Goal: Information Seeking & Learning: Learn about a topic

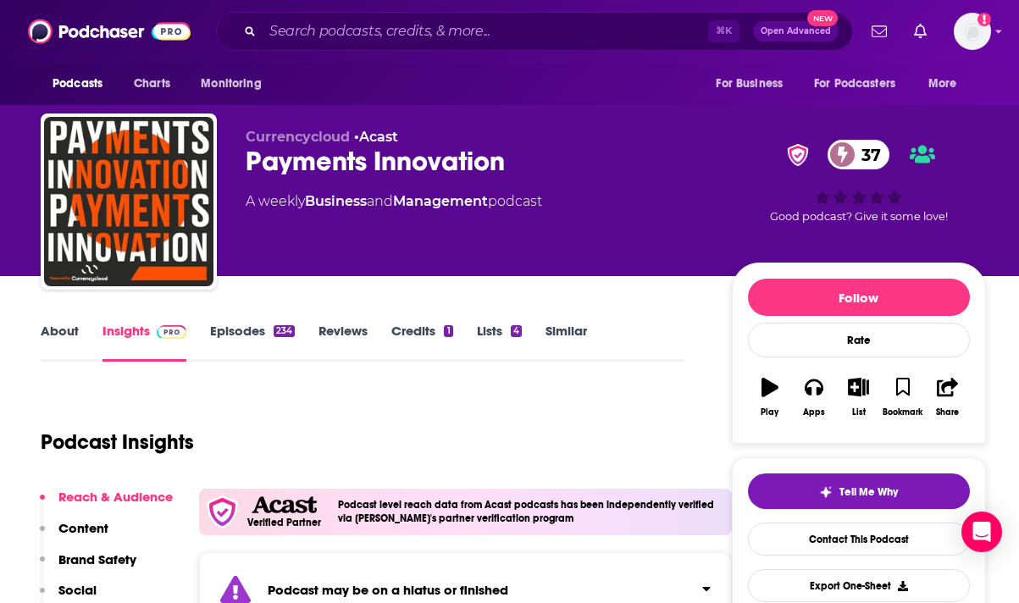
click at [686, 25] on div "Podcasts Charts Monitoring ⌘ K Open Advanced New For Business For Podcasters Mo…" at bounding box center [509, 31] width 1019 height 63
click at [686, 29] on icon "Show profile menu" at bounding box center [998, 31] width 7 height 10
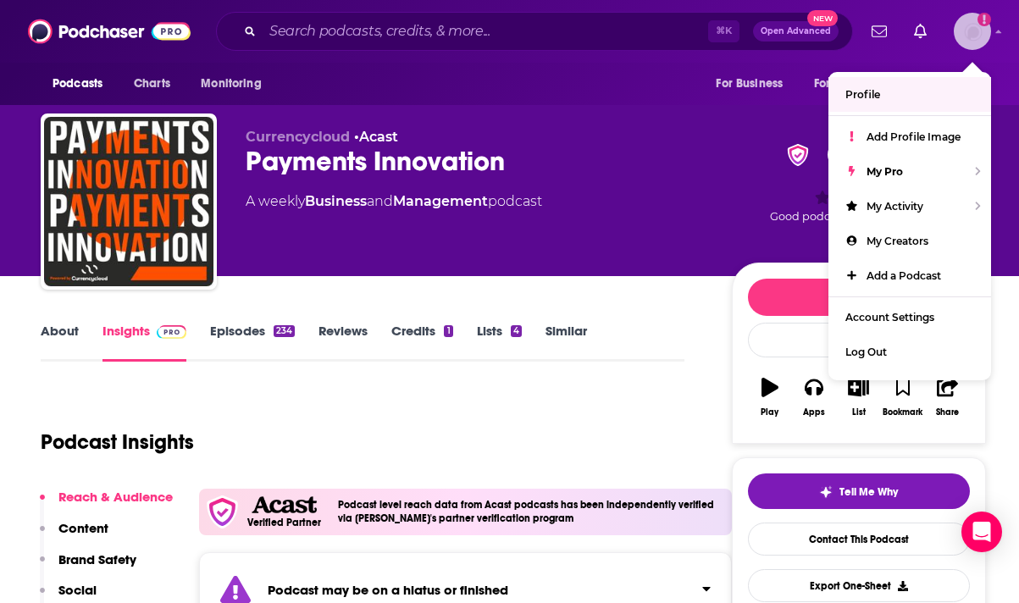
click at [686, 97] on span "Profile" at bounding box center [862, 94] width 35 height 13
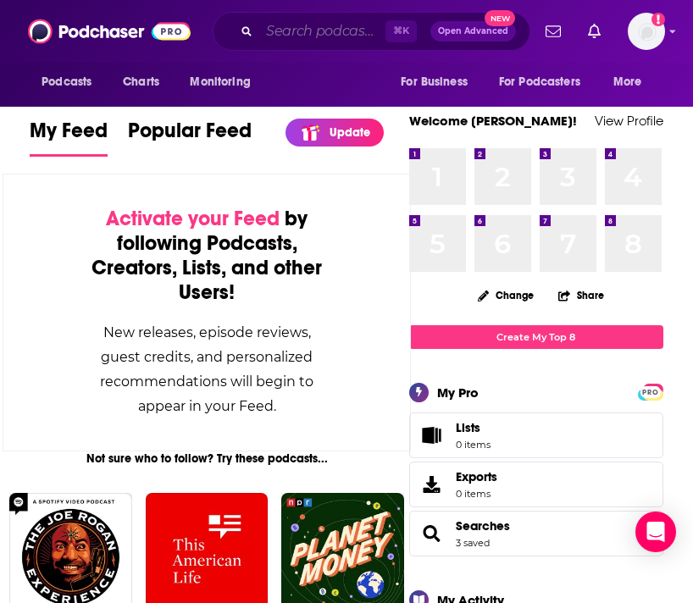
click at [308, 21] on input "Search podcasts, credits, & more..." at bounding box center [322, 31] width 126 height 27
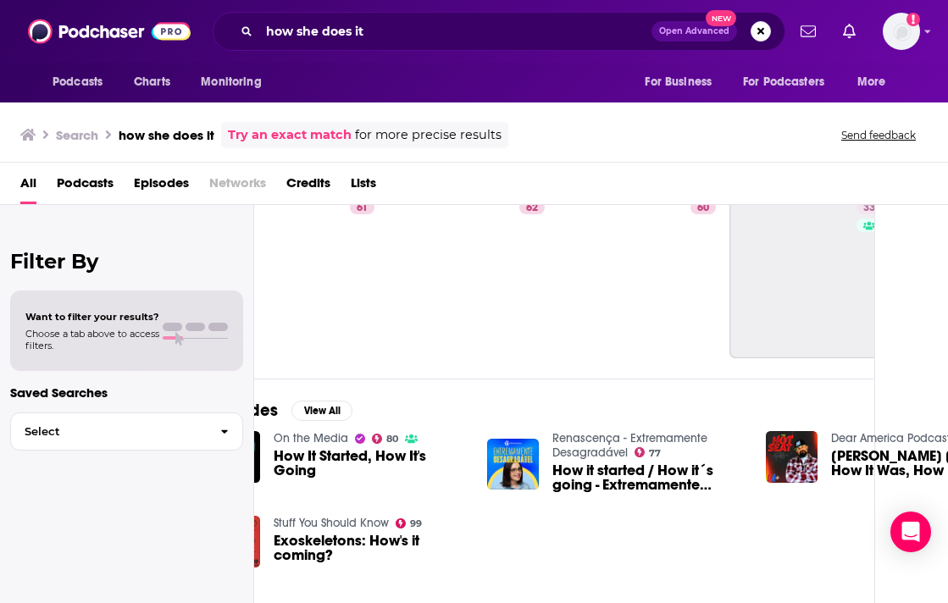
scroll to position [62, 73]
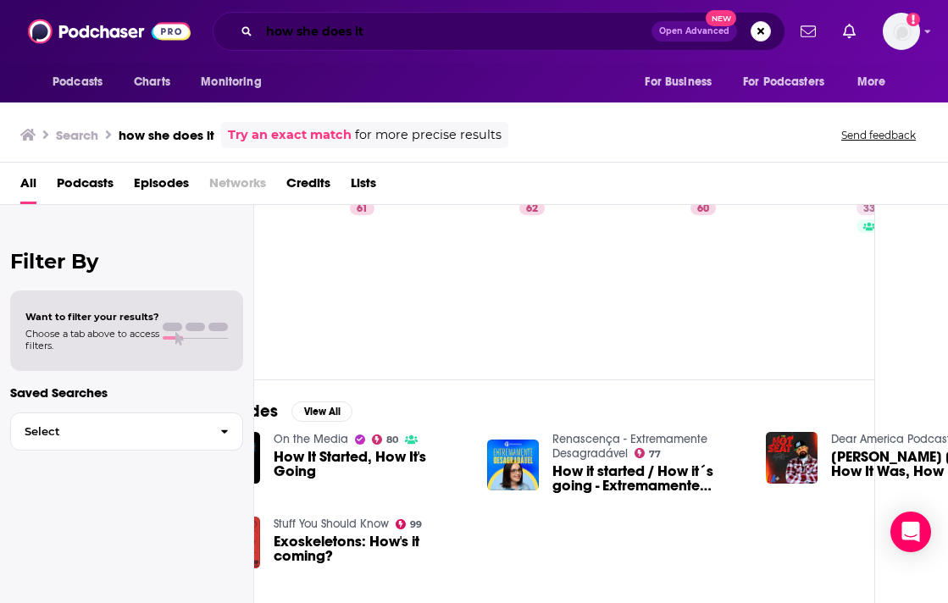
click at [433, 38] on input "how she does it" at bounding box center [455, 31] width 392 height 27
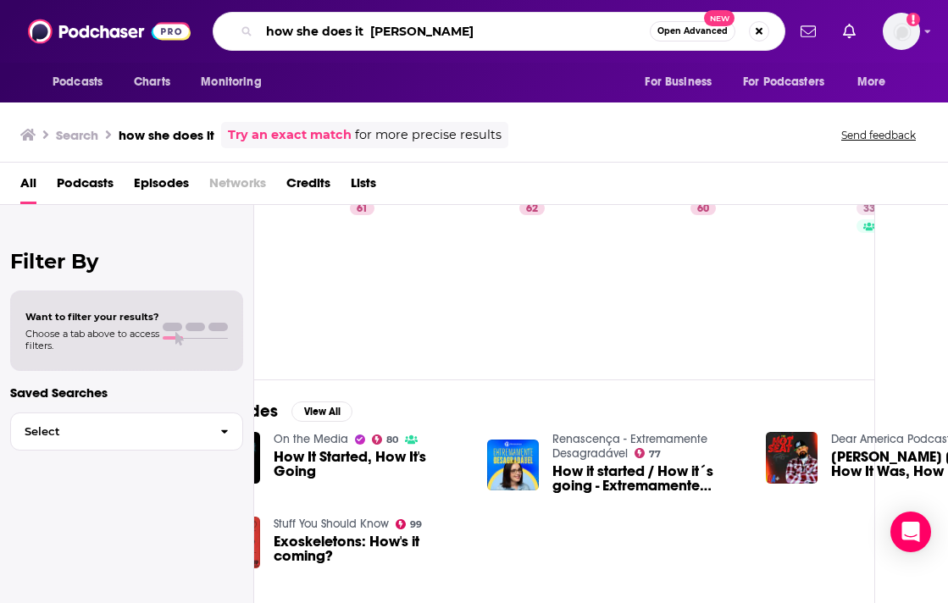
type input "how she does it [PERSON_NAME]"
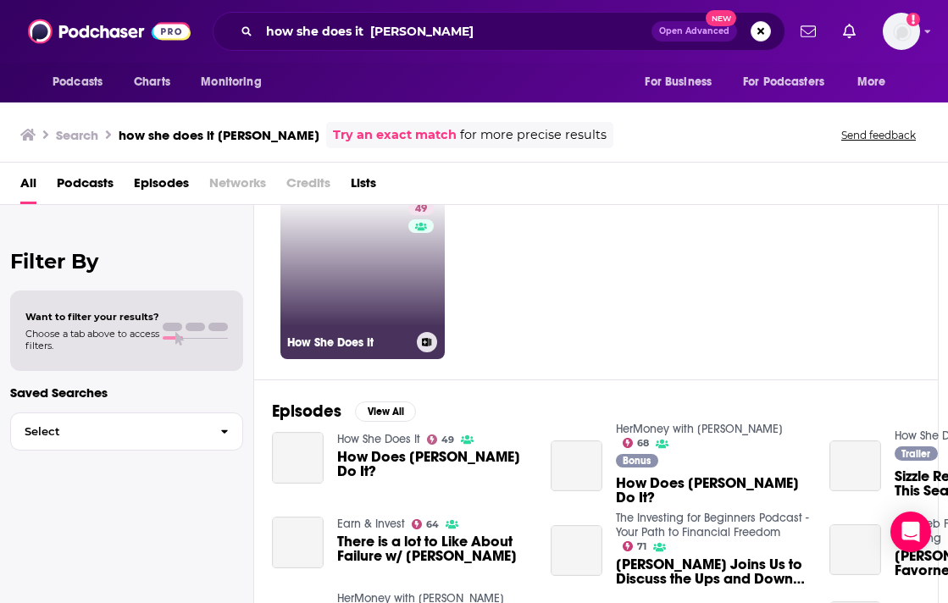
scroll to position [62, 6]
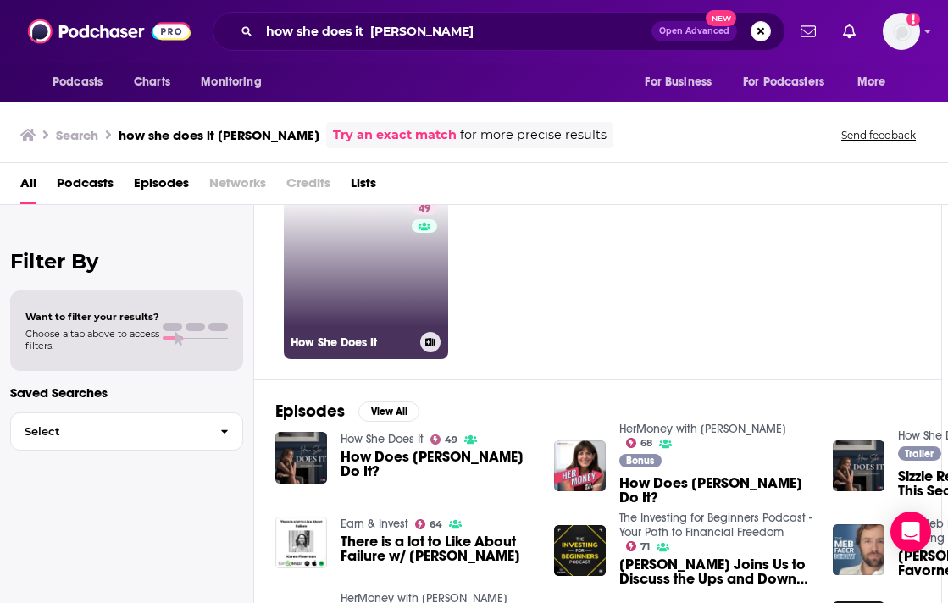
click at [353, 304] on link "49 How She Does It" at bounding box center [366, 277] width 164 height 164
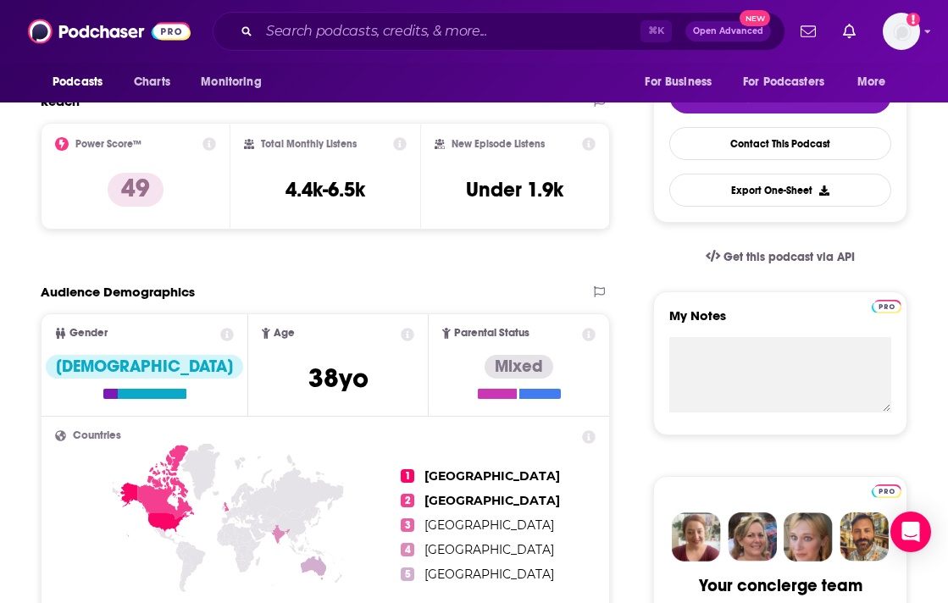
scroll to position [322, 0]
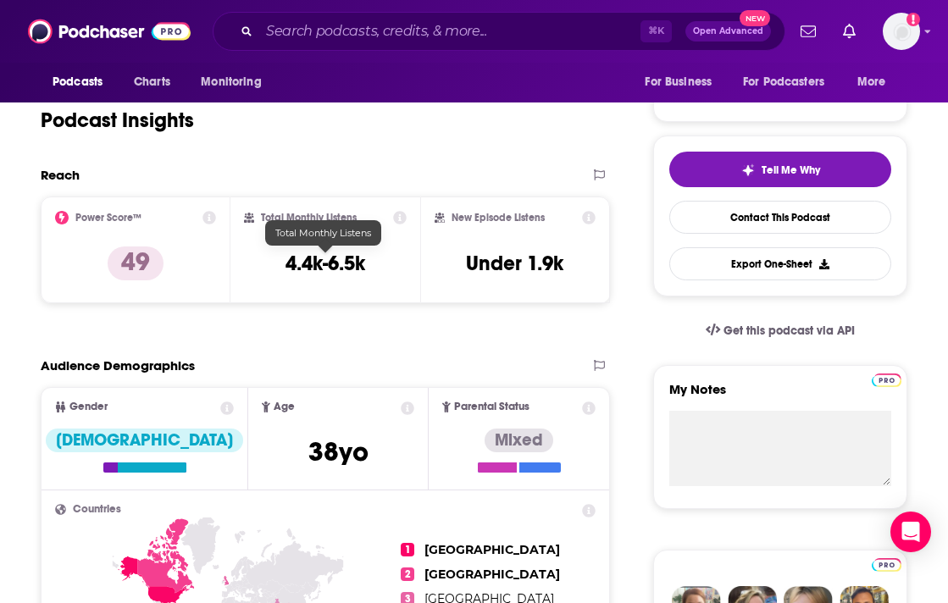
drag, startPoint x: 269, startPoint y: 256, endPoint x: 399, endPoint y: 257, distance: 129.6
click at [401, 257] on div "Total Monthly Listens 4.4k-6.5k" at bounding box center [325, 250] width 163 height 78
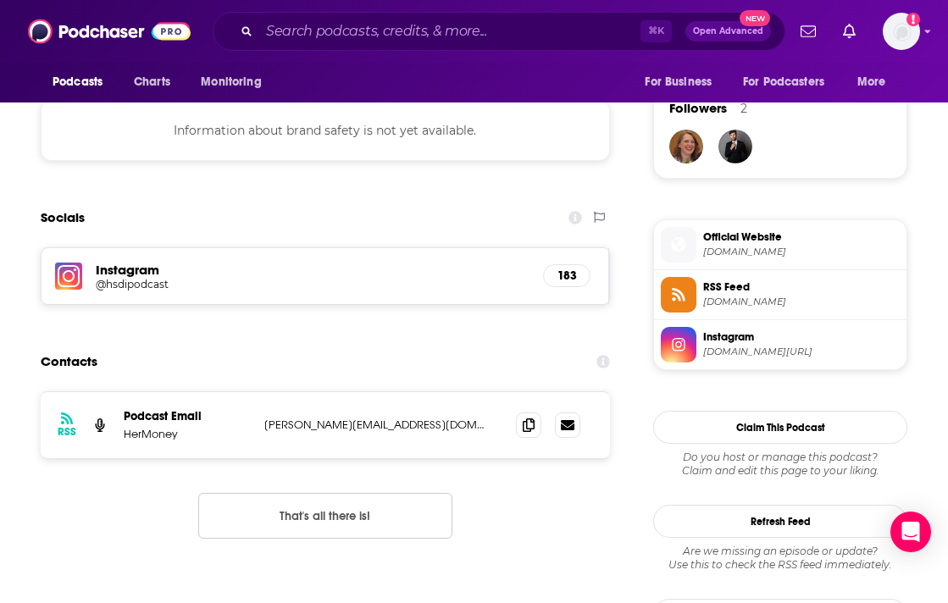
scroll to position [1221, 0]
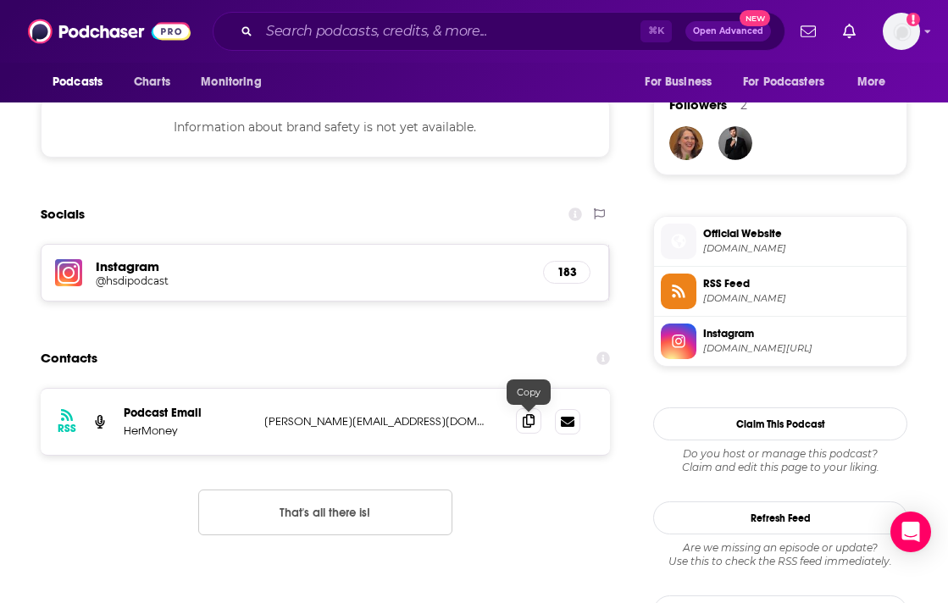
click at [523, 418] on icon at bounding box center [529, 421] width 12 height 14
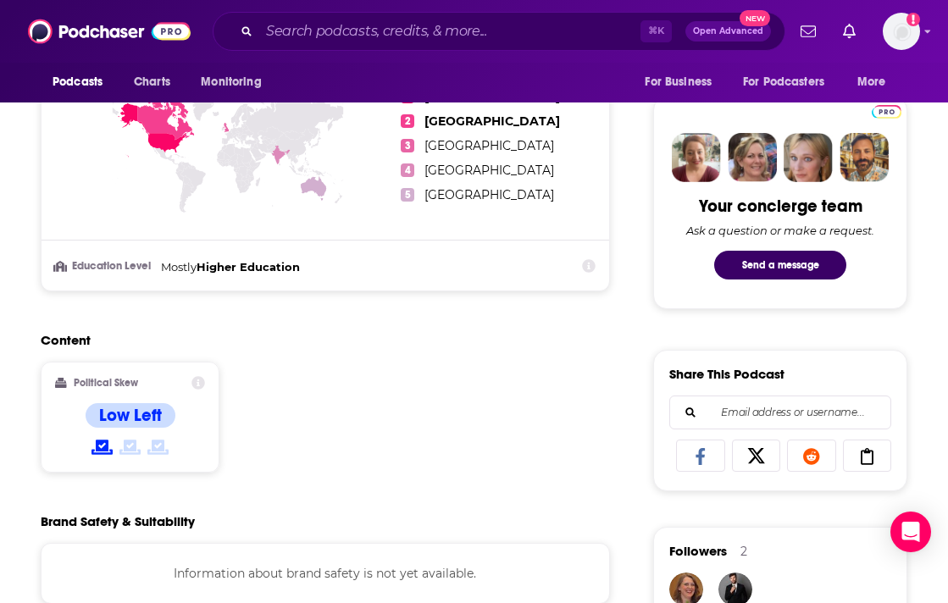
scroll to position [0, 0]
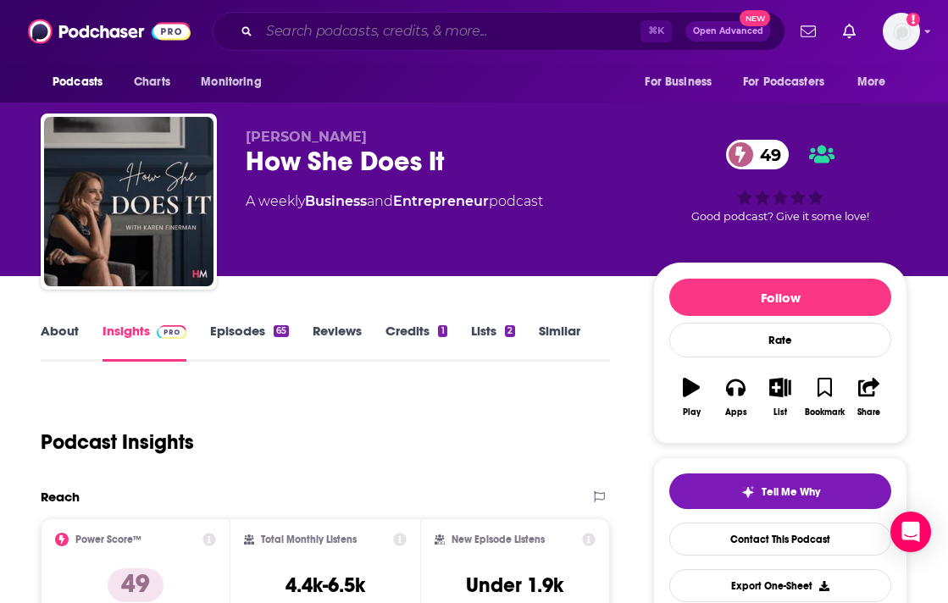
click at [301, 36] on input "Search podcasts, credits, & more..." at bounding box center [449, 31] width 381 height 27
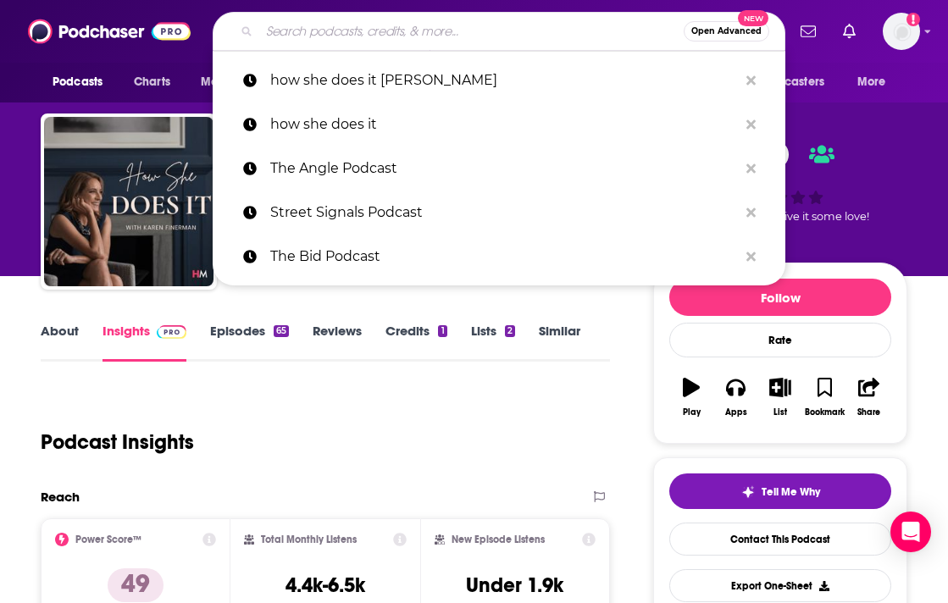
paste input "Genius Loves Company podcast"
type input "Genius Loves Company podcast"
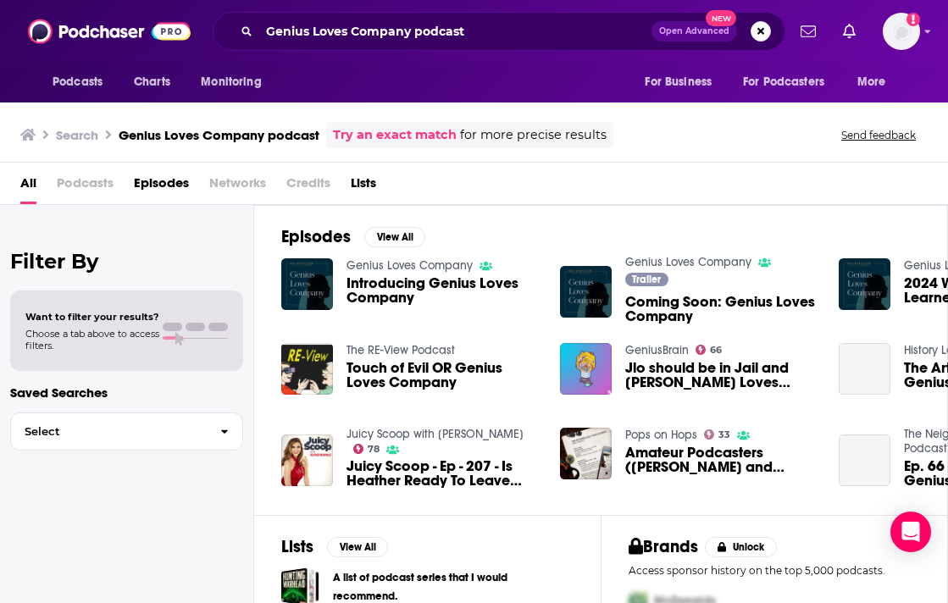
click at [396, 272] on link "Genius Loves Company" at bounding box center [409, 265] width 126 height 14
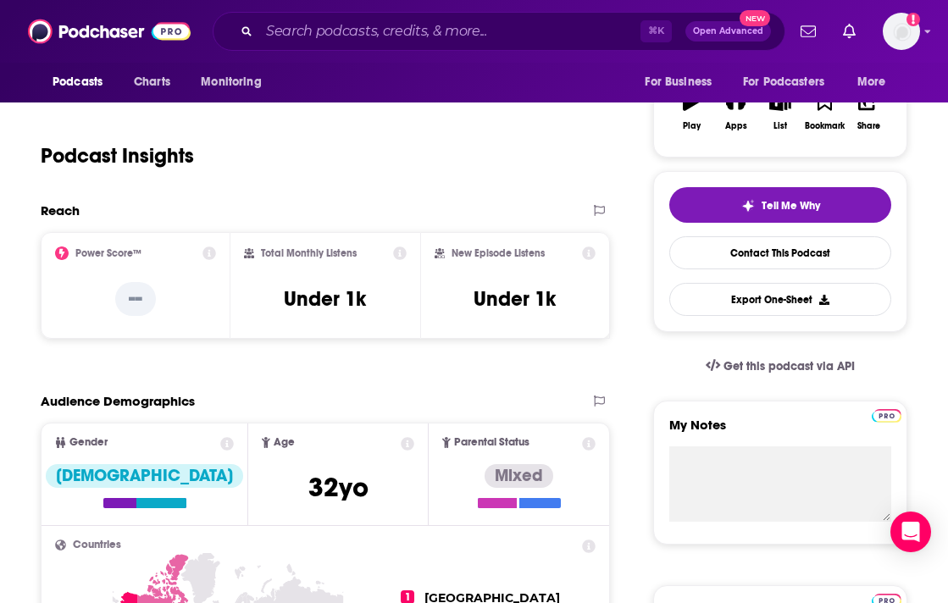
scroll to position [285, 0]
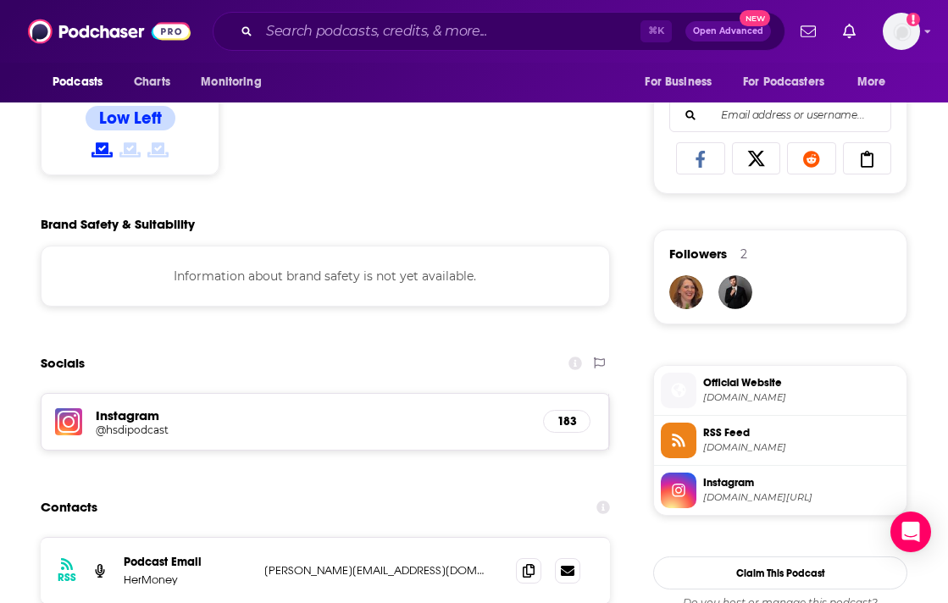
scroll to position [1074, 0]
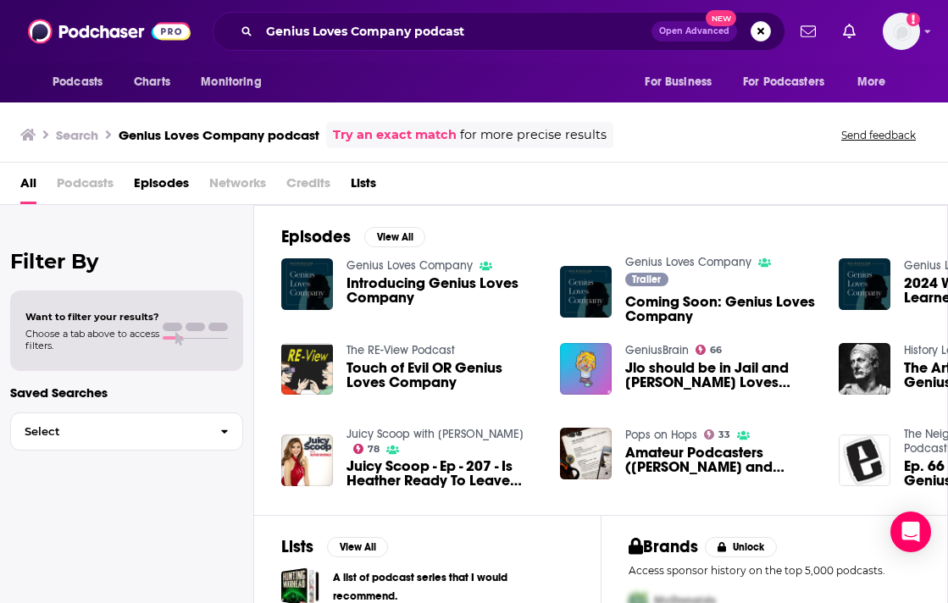
click at [424, 274] on div "Genius Loves Company Introducing Genius Loves Company" at bounding box center [442, 283] width 193 height 53
click at [423, 288] on span "Introducing Genius Loves Company" at bounding box center [442, 290] width 193 height 29
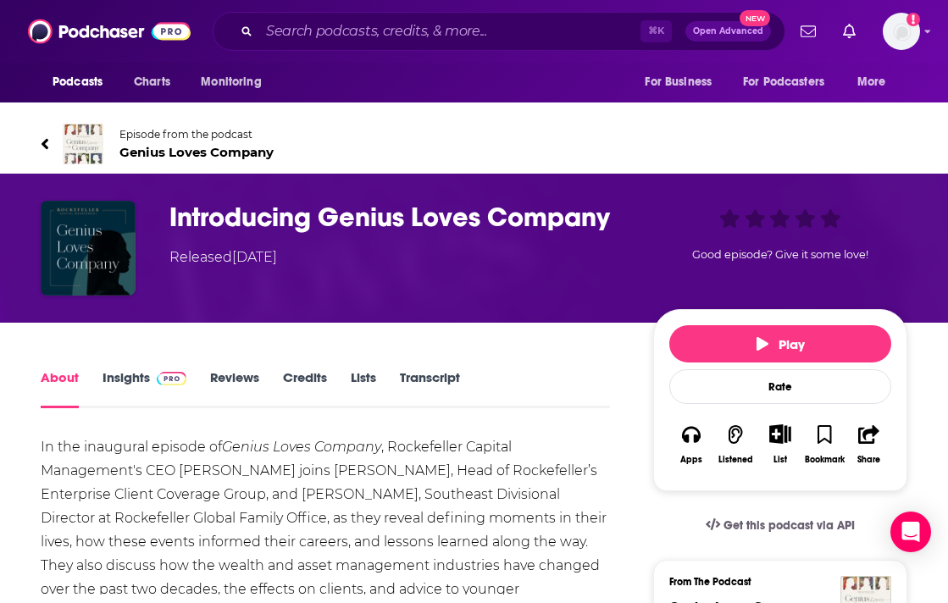
click at [185, 153] on span "Genius Loves Company" at bounding box center [196, 152] width 154 height 16
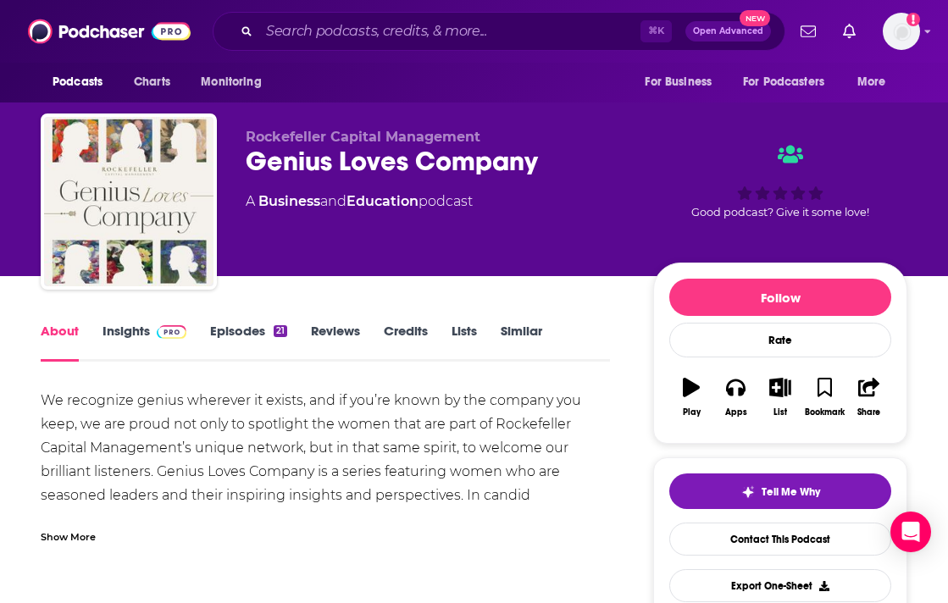
click at [132, 335] on link "Insights" at bounding box center [144, 342] width 84 height 39
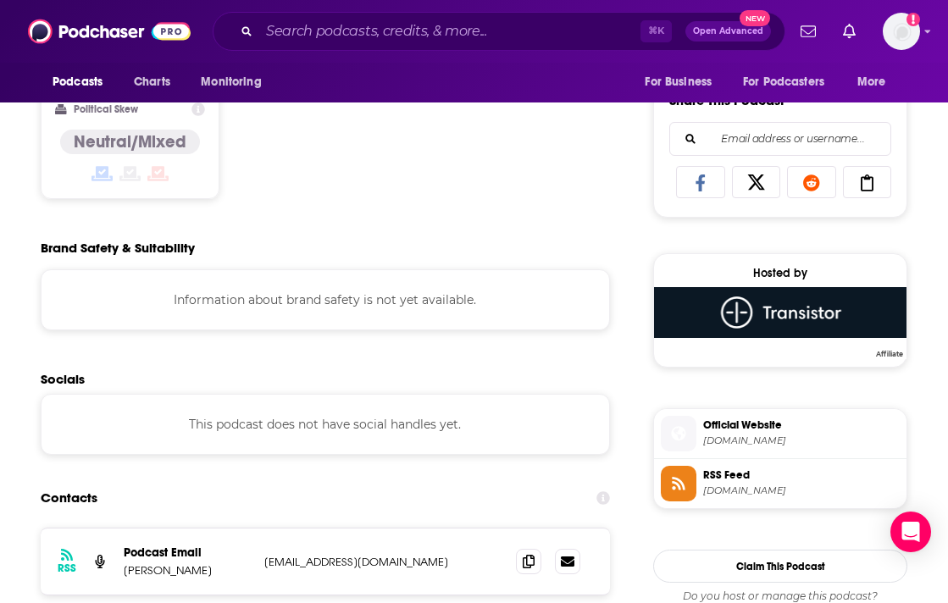
scroll to position [1320, 0]
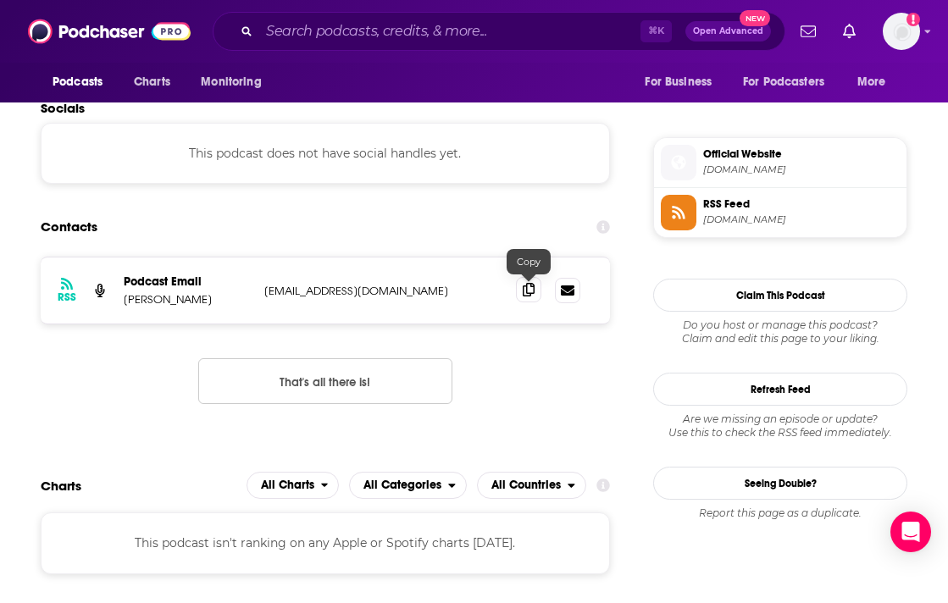
click at [526, 294] on icon at bounding box center [529, 290] width 12 height 14
click at [305, 42] on input "Search podcasts, credits, & more..." at bounding box center [449, 31] width 381 height 27
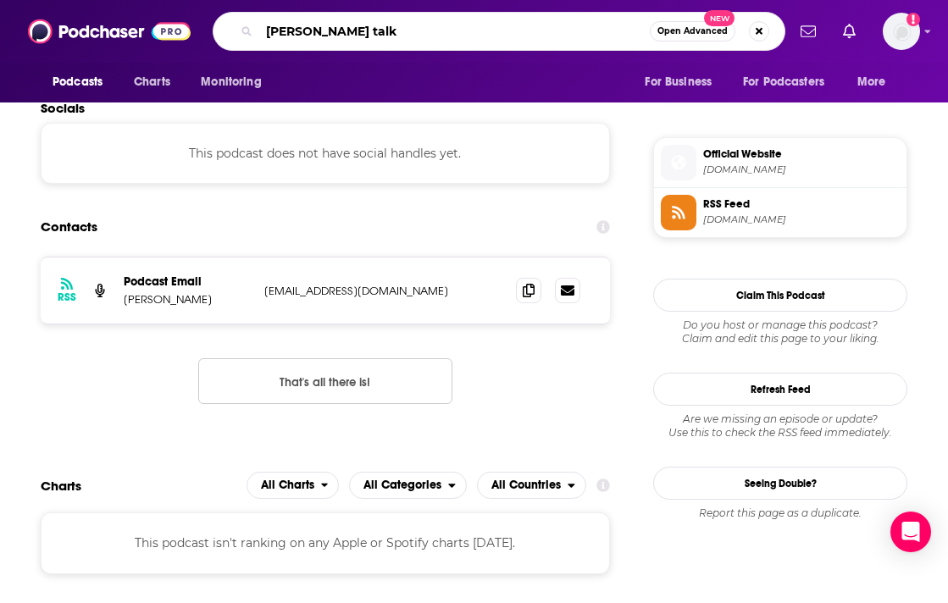
type input "[PERSON_NAME] talks"
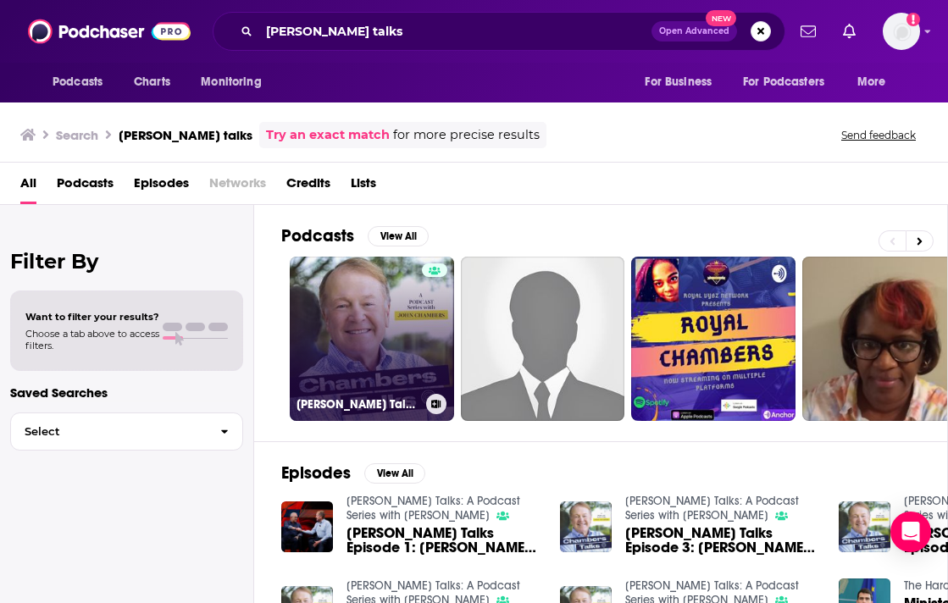
click at [351, 377] on link "[PERSON_NAME] Talks: A Podcast Series with [PERSON_NAME]" at bounding box center [372, 339] width 164 height 164
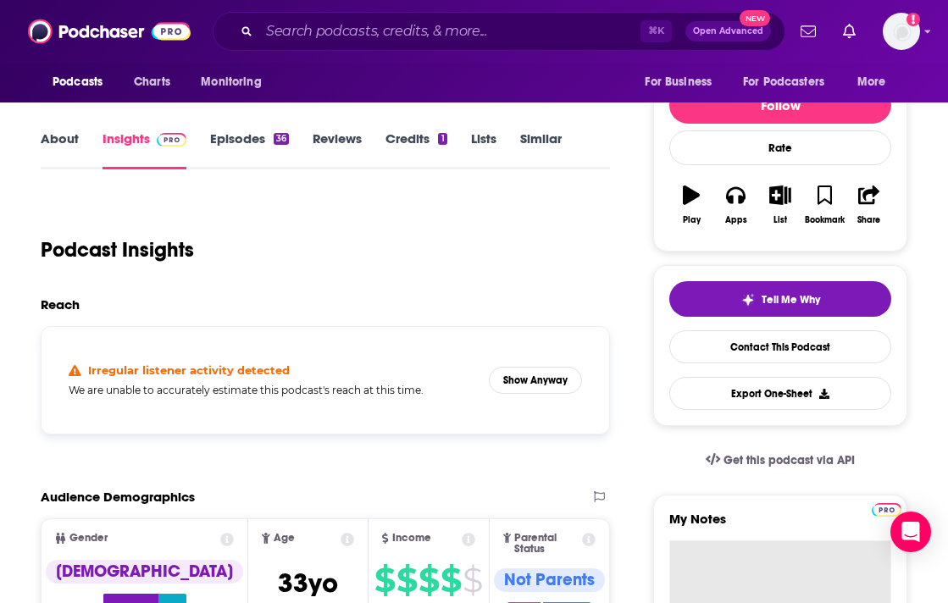
scroll to position [188, 0]
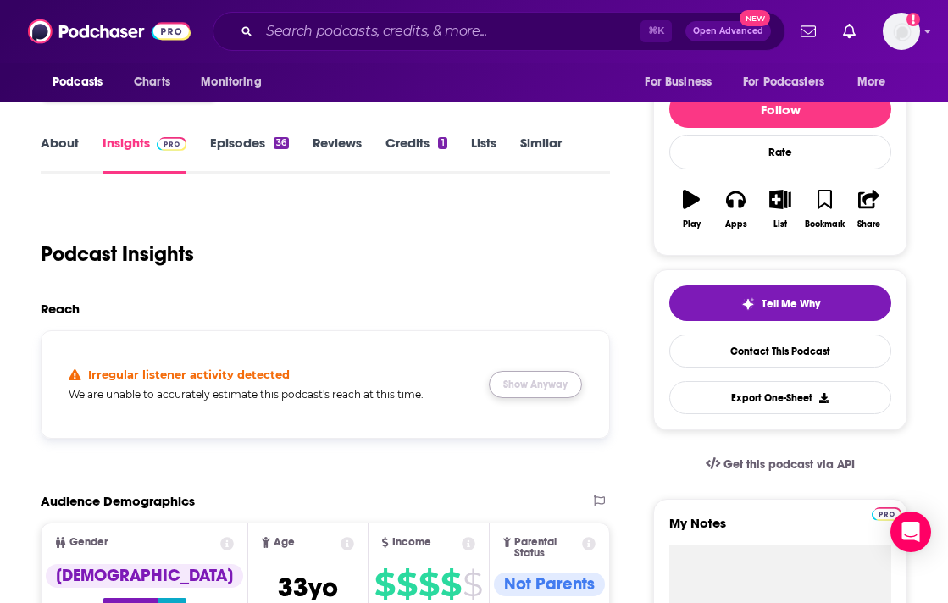
click at [523, 379] on button "Show Anyway" at bounding box center [535, 384] width 93 height 27
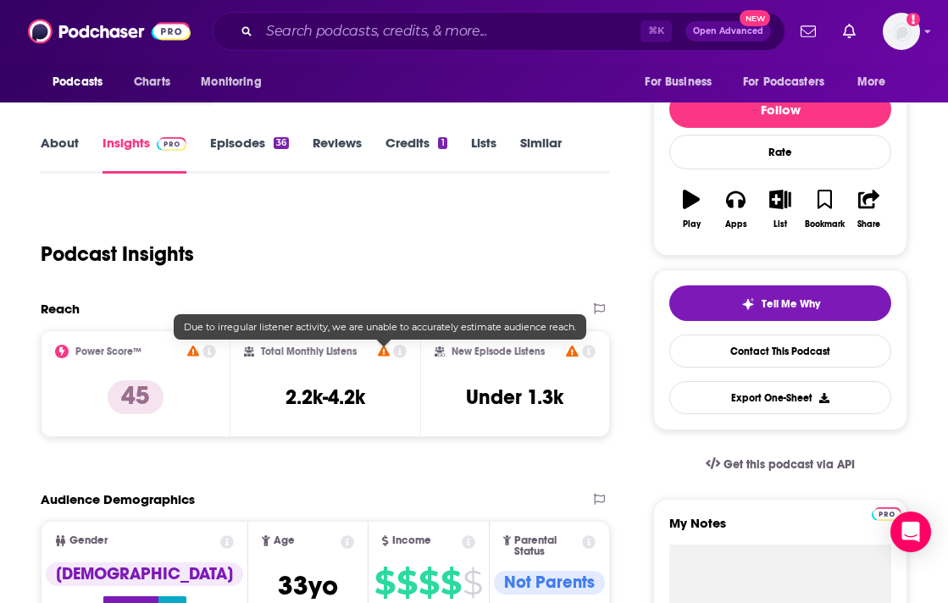
click at [384, 354] on icon at bounding box center [384, 351] width 12 height 11
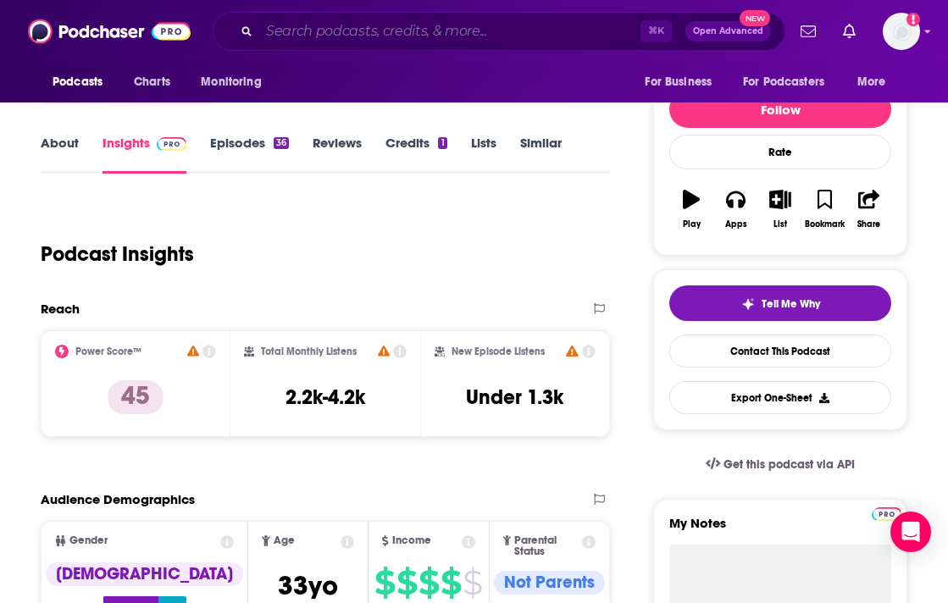
click at [299, 25] on input "Search podcasts, credits, & more..." at bounding box center [449, 31] width 381 height 27
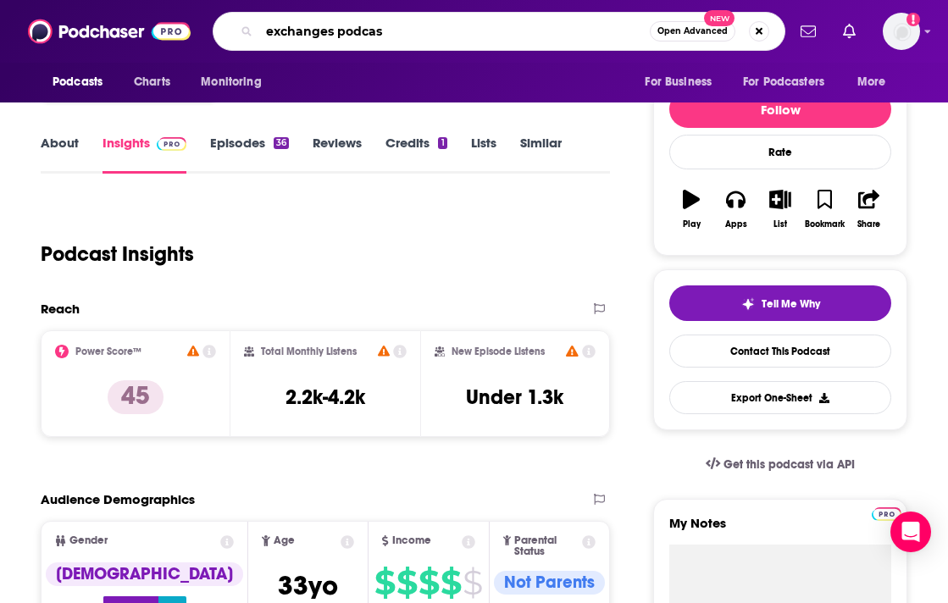
type input "exchanges podcast"
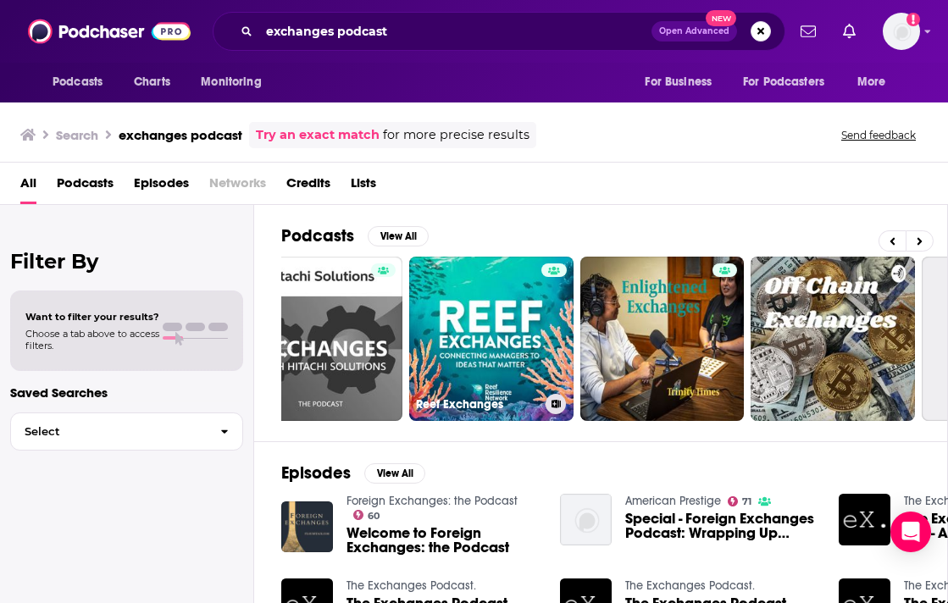
scroll to position [0, 889]
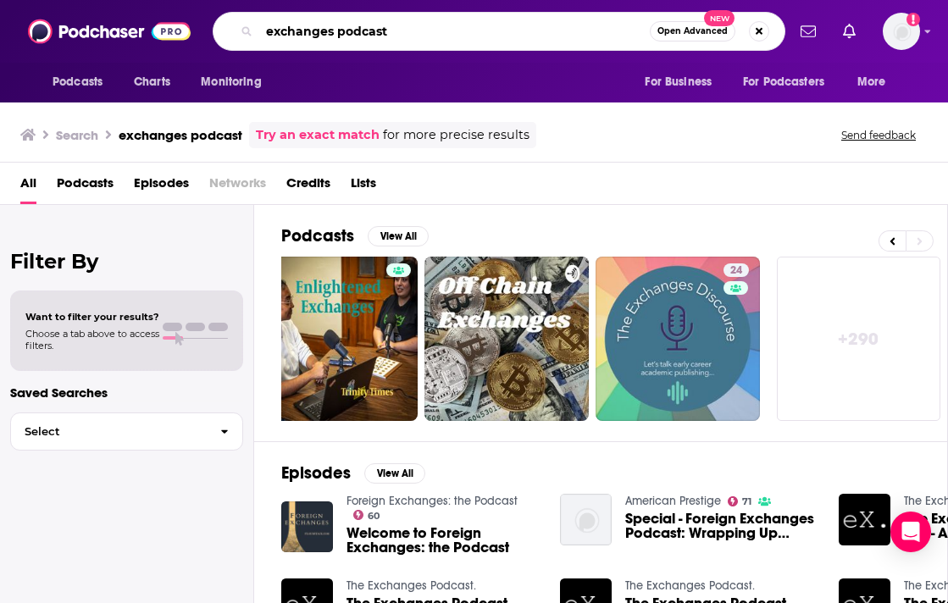
click at [423, 22] on input "exchanges podcast" at bounding box center [454, 31] width 390 height 27
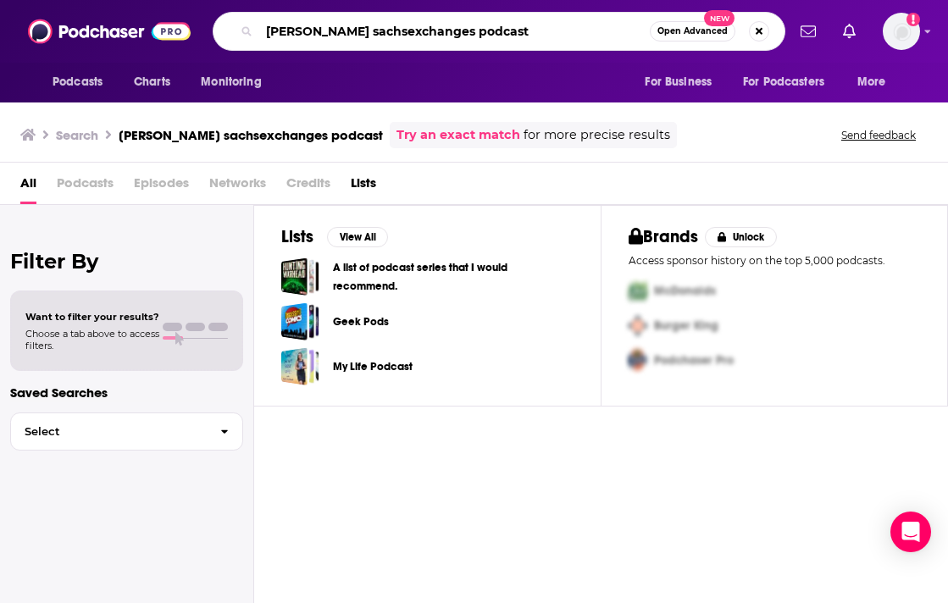
click at [360, 29] on input "[PERSON_NAME] sachsexchanges podcast" at bounding box center [454, 31] width 390 height 27
type input "[PERSON_NAME] [PERSON_NAME] exchanges podcast"
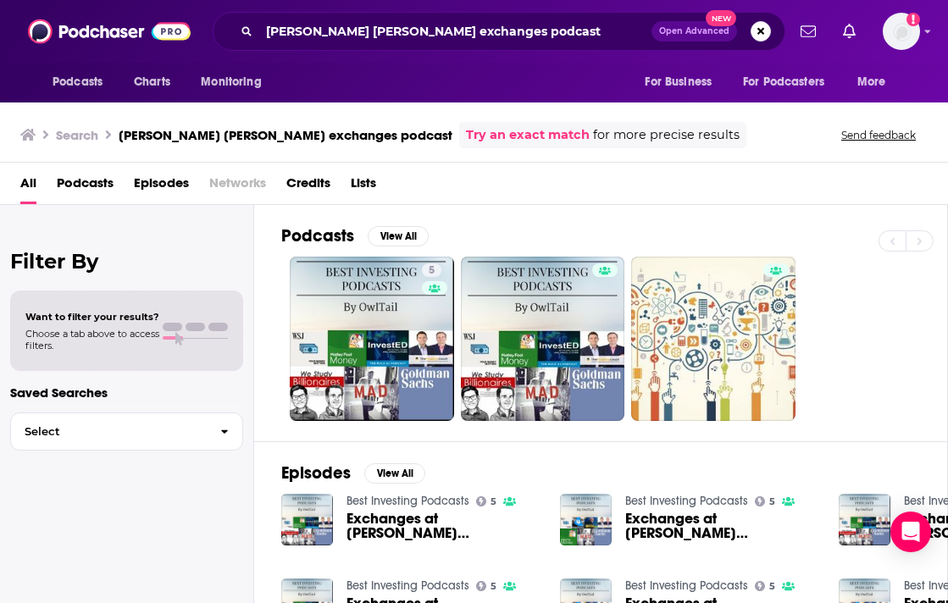
scroll to position [206, 0]
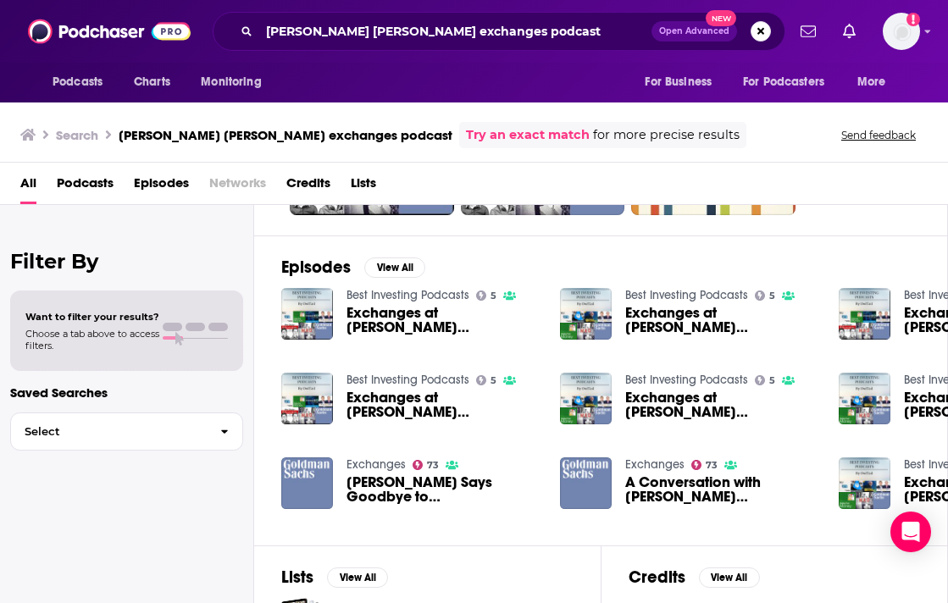
click at [371, 322] on span "Exchanges at [PERSON_NAME] [PERSON_NAME]: Post-Brexit Europe: A period of uncer…" at bounding box center [442, 320] width 193 height 29
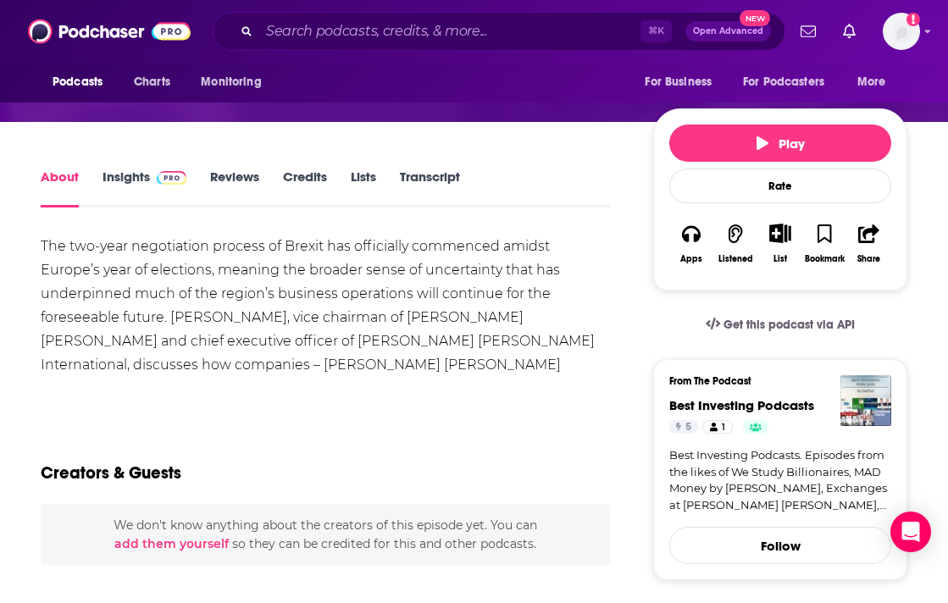
scroll to position [97, 0]
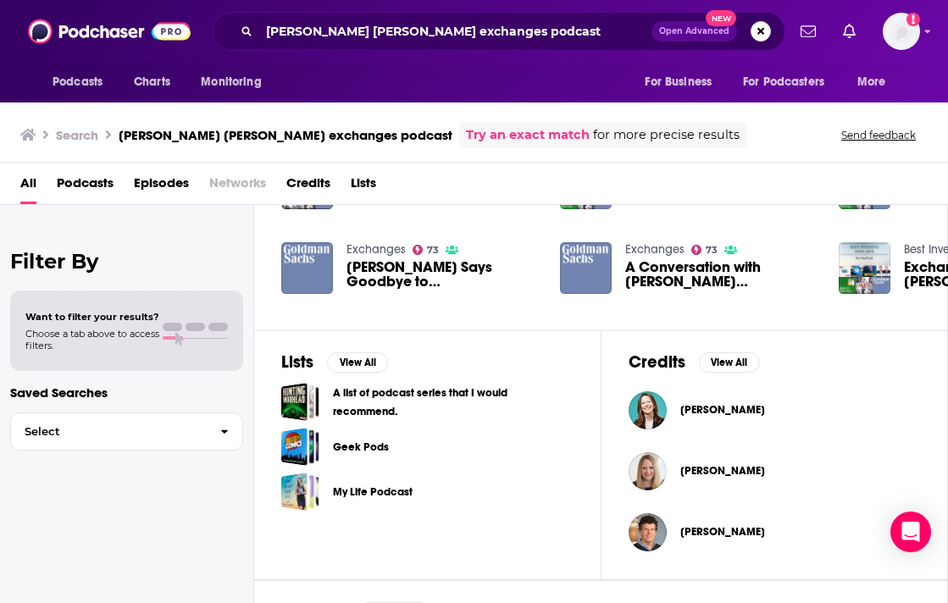
scroll to position [341, 0]
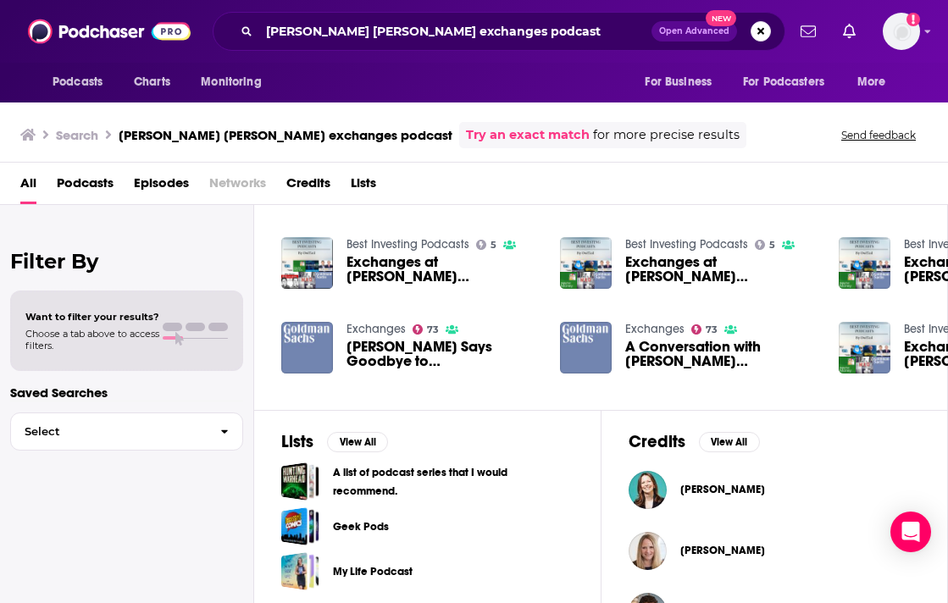
click at [384, 323] on link "Exchanges" at bounding box center [375, 329] width 59 height 14
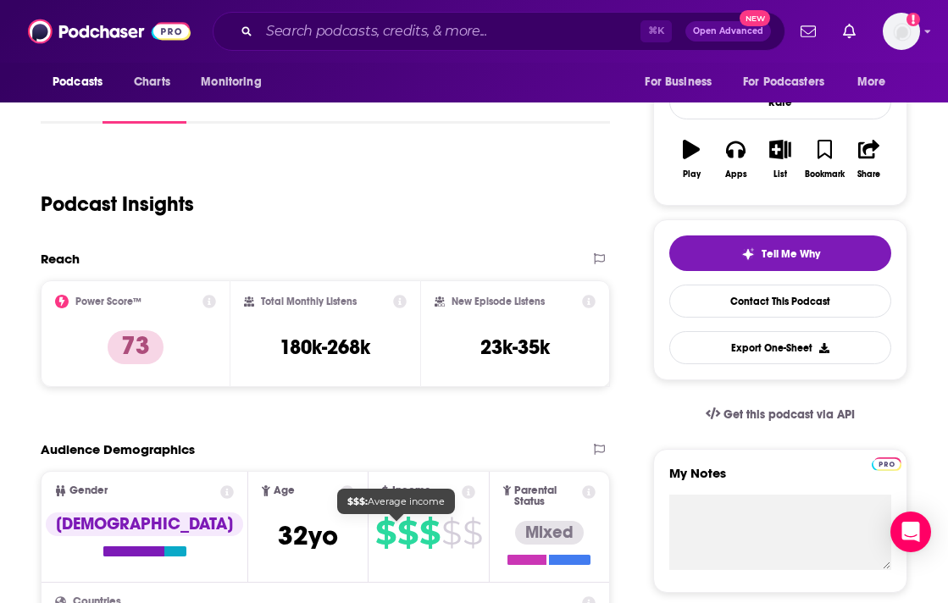
scroll to position [295, 0]
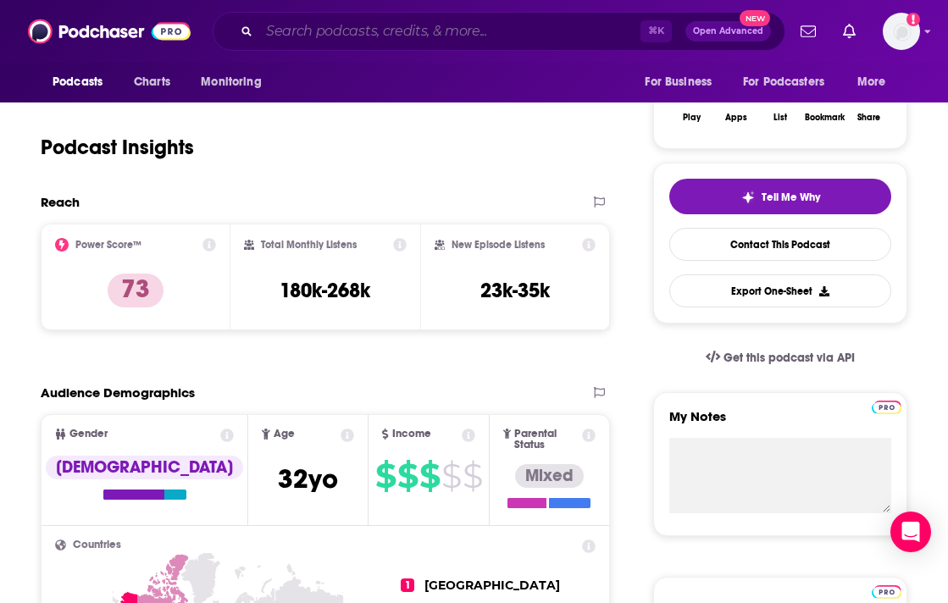
click at [303, 25] on input "Search podcasts, credits, & more..." at bounding box center [449, 31] width 381 height 27
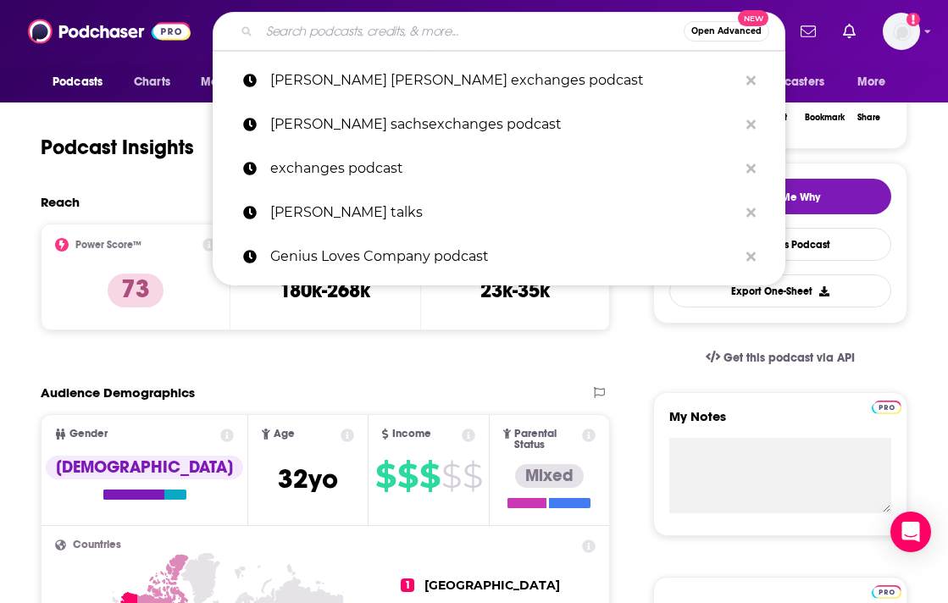
paste input "Transcending Boundaries: Conversations with [PERSON_NAME]"
type input "Transcending Boundaries: Conversations with [PERSON_NAME]"
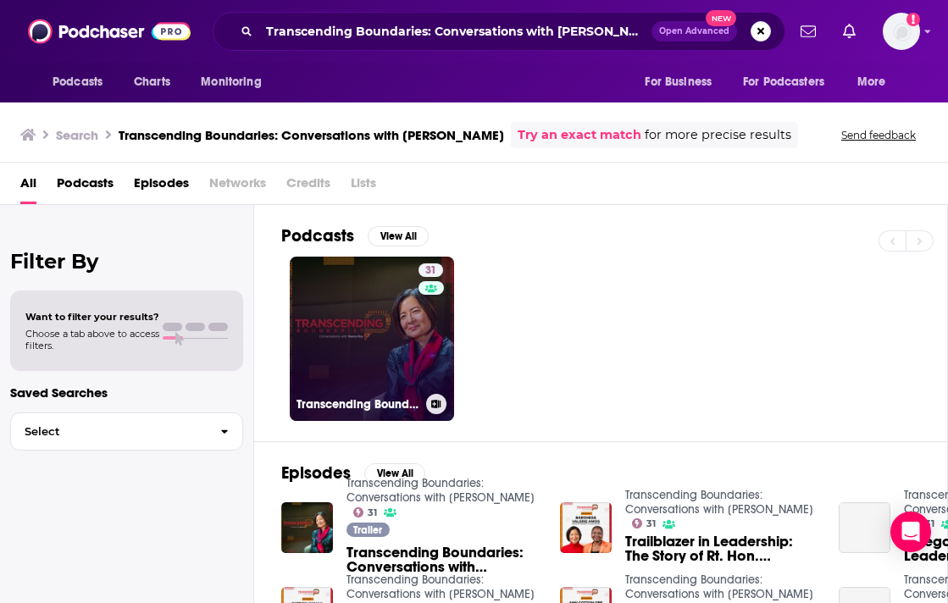
click at [366, 356] on link "31 Transcending Boundaries: Conversations with [PERSON_NAME]" at bounding box center [372, 339] width 164 height 164
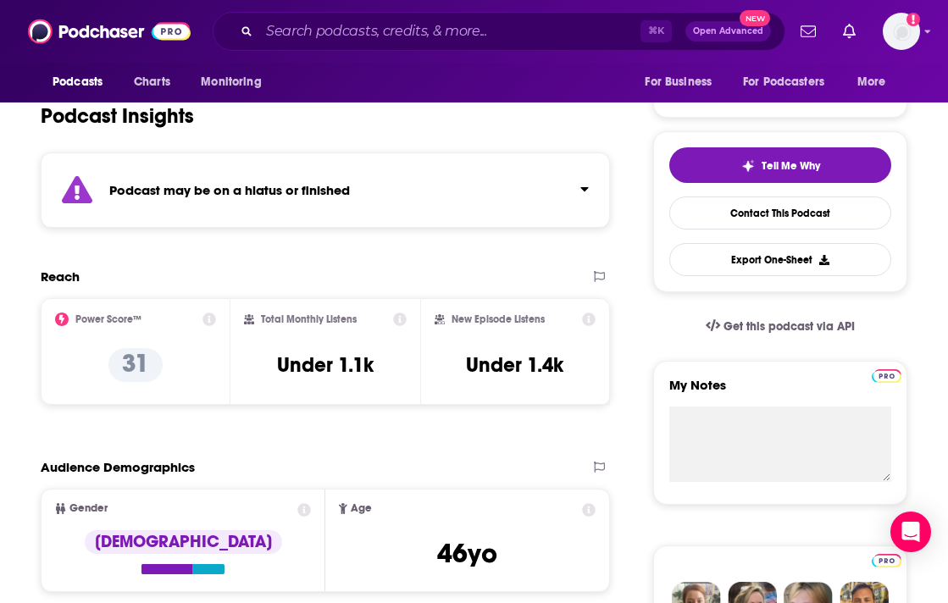
scroll to position [329, 0]
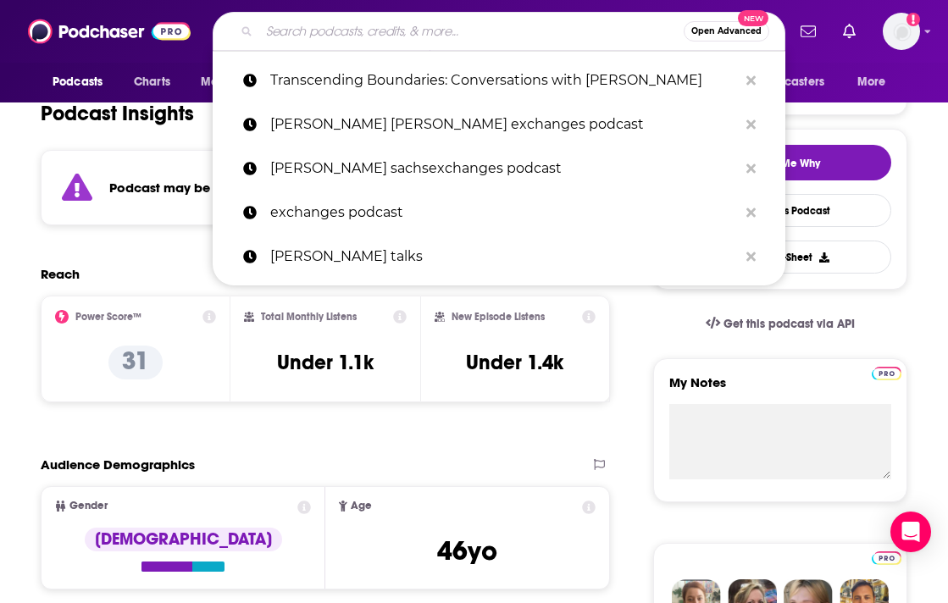
click at [324, 29] on input "Search podcasts, credits, & more..." at bounding box center [471, 31] width 424 height 27
paste input "SpringTalk Podcast"
type input "SpringTalk Podcast"
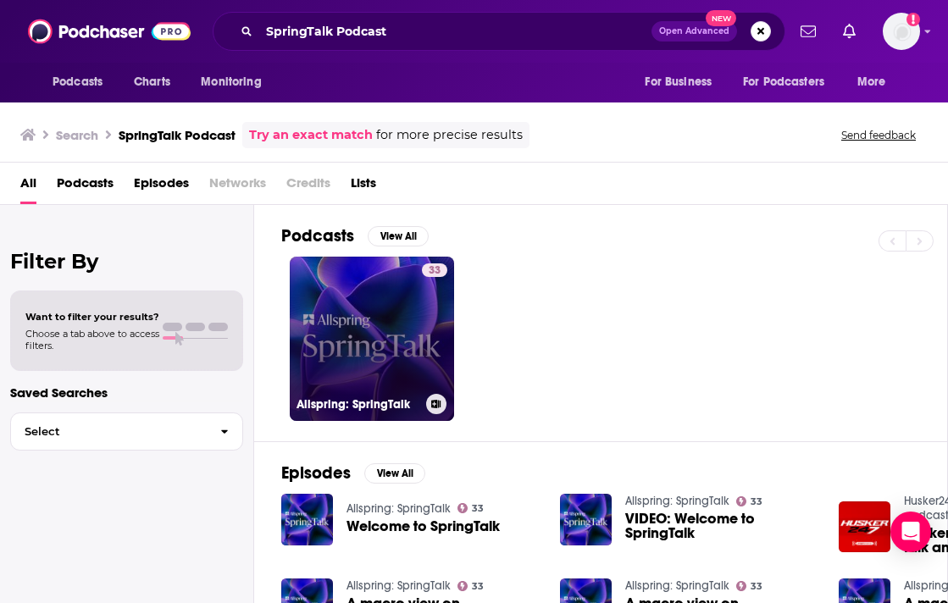
click at [377, 362] on link "33 Allspring: SpringTalk" at bounding box center [372, 339] width 164 height 164
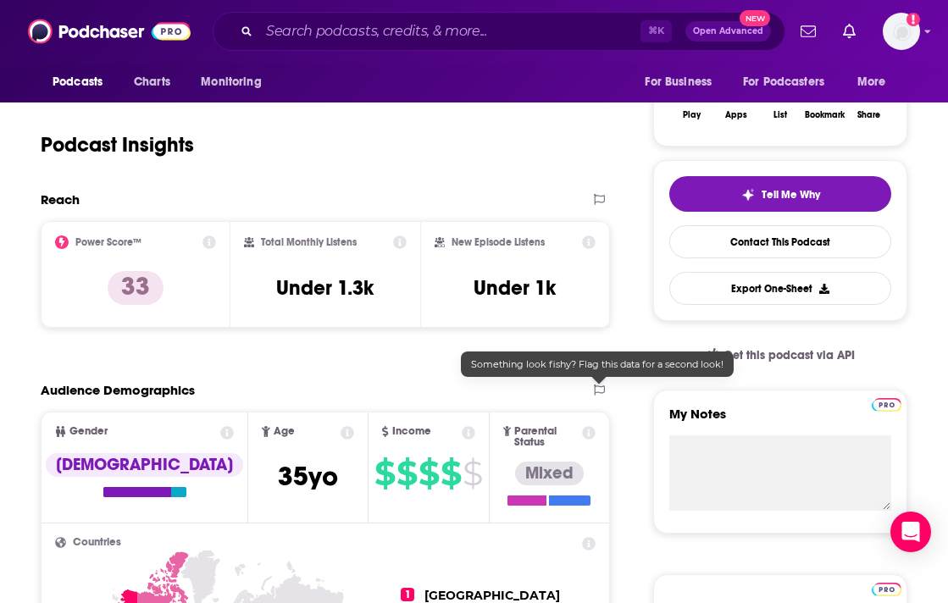
scroll to position [302, 0]
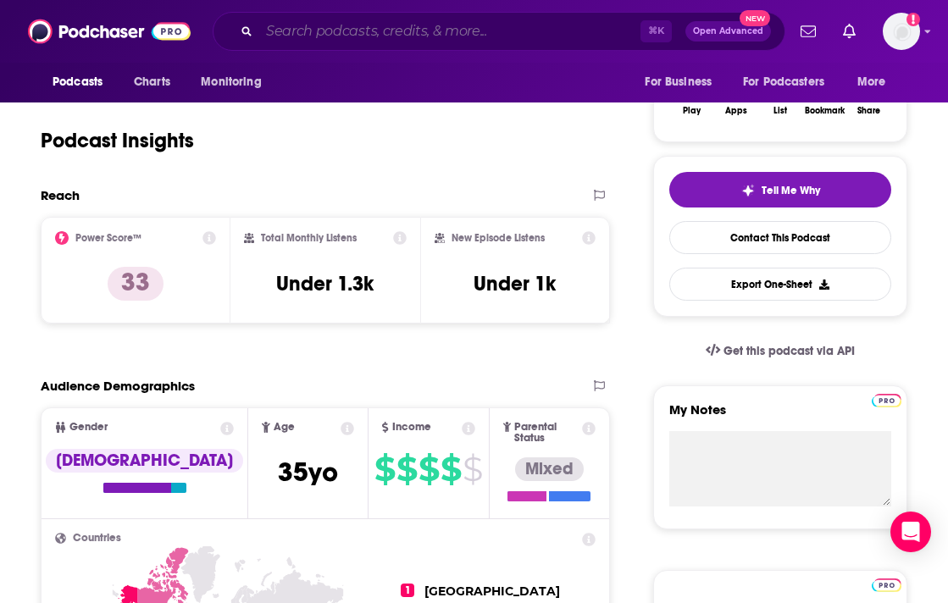
click at [306, 30] on input "Search podcasts, credits, & more..." at bounding box center [449, 31] width 381 height 27
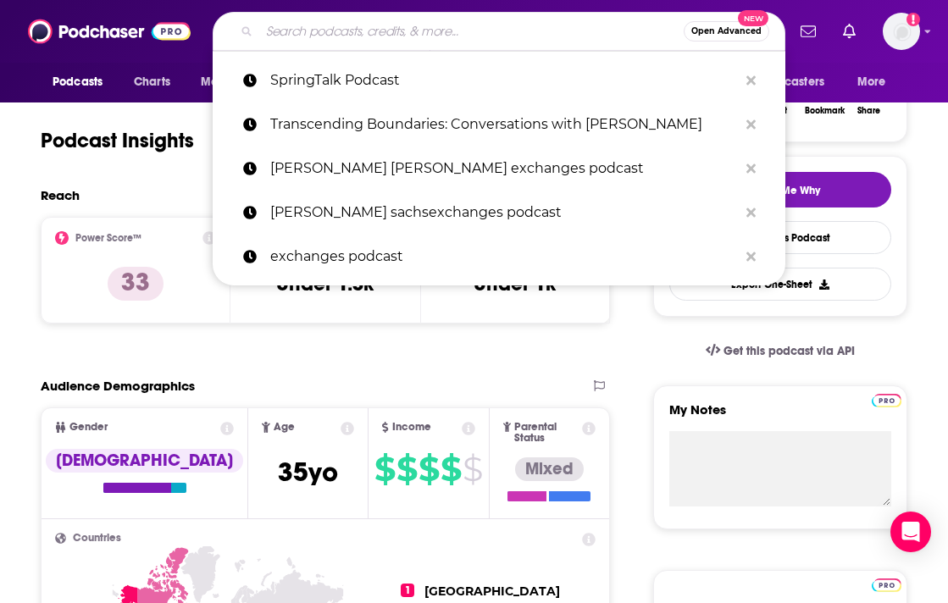
paste input "The Trillian Dollar Opportunity Podcast –"
type input "The Trillian Dollar Opportunity Podcast –"
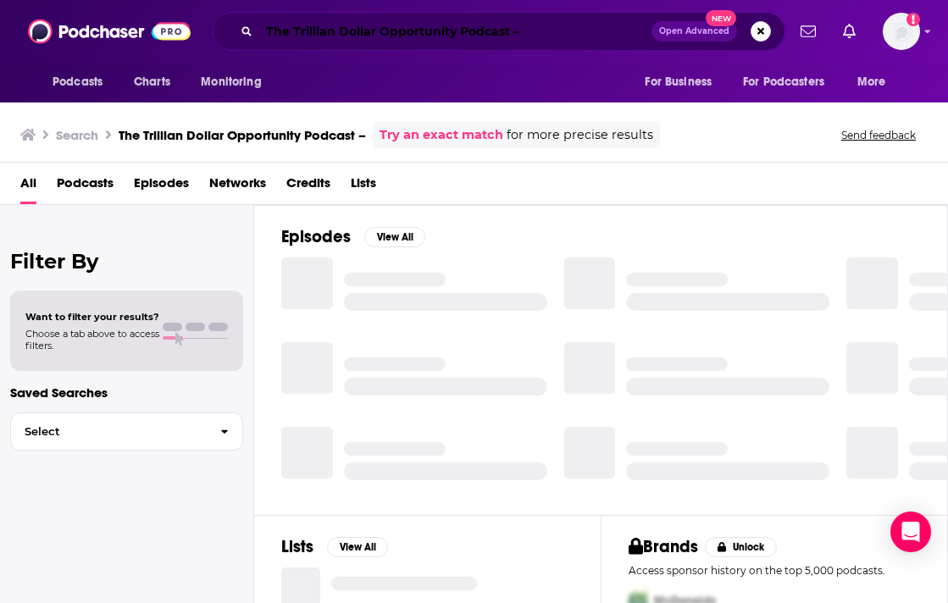
click at [565, 20] on input "The Trillian Dollar Opportunity Podcast –" at bounding box center [455, 31] width 392 height 27
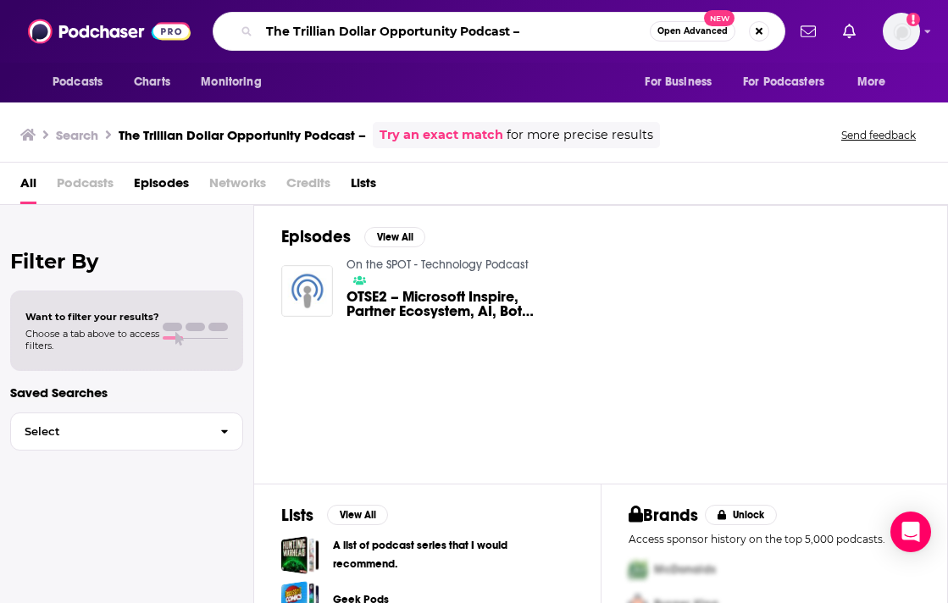
click at [556, 32] on input "The Trillian Dollar Opportunity Podcast –" at bounding box center [454, 31] width 390 height 27
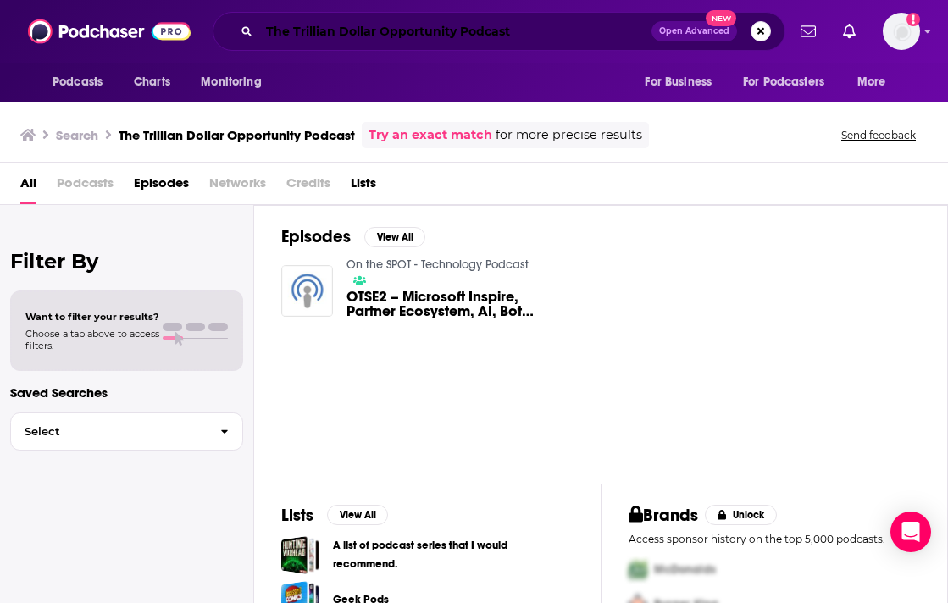
click at [519, 36] on input "The Trillian Dollar Opportunity Podcast" at bounding box center [455, 31] width 392 height 27
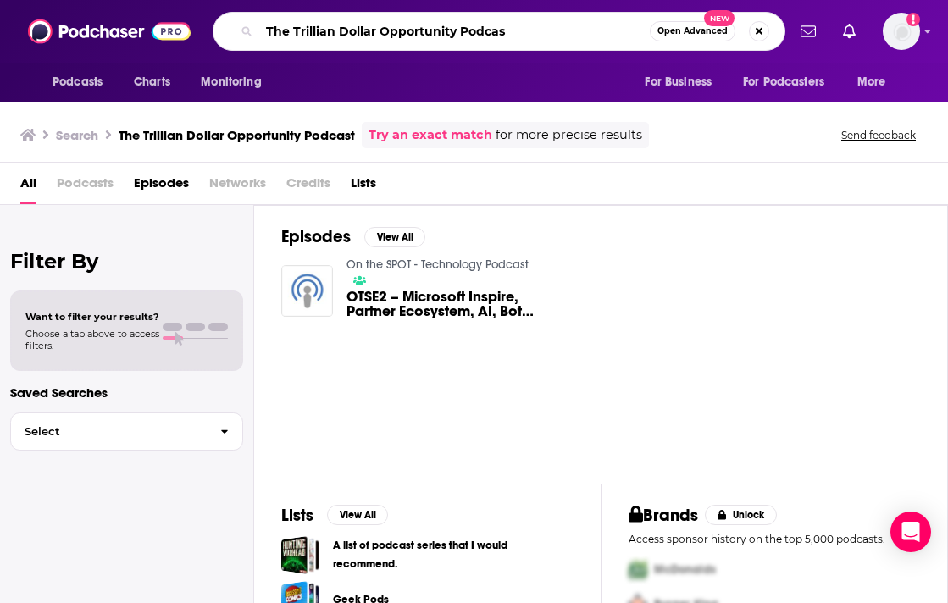
click at [325, 32] on input "The Trillian Dollar Opportunity Podcas" at bounding box center [454, 31] width 390 height 27
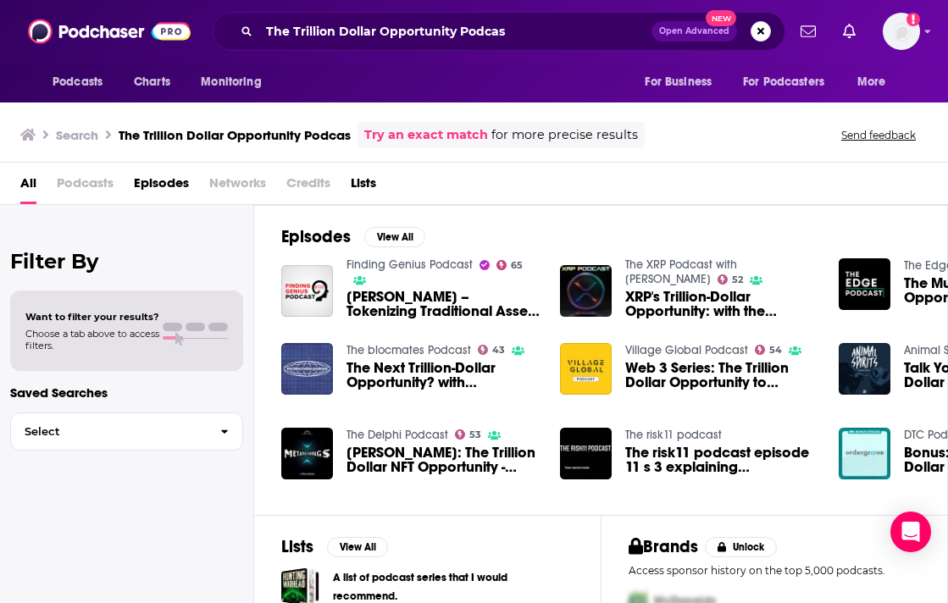
scroll to position [108, 0]
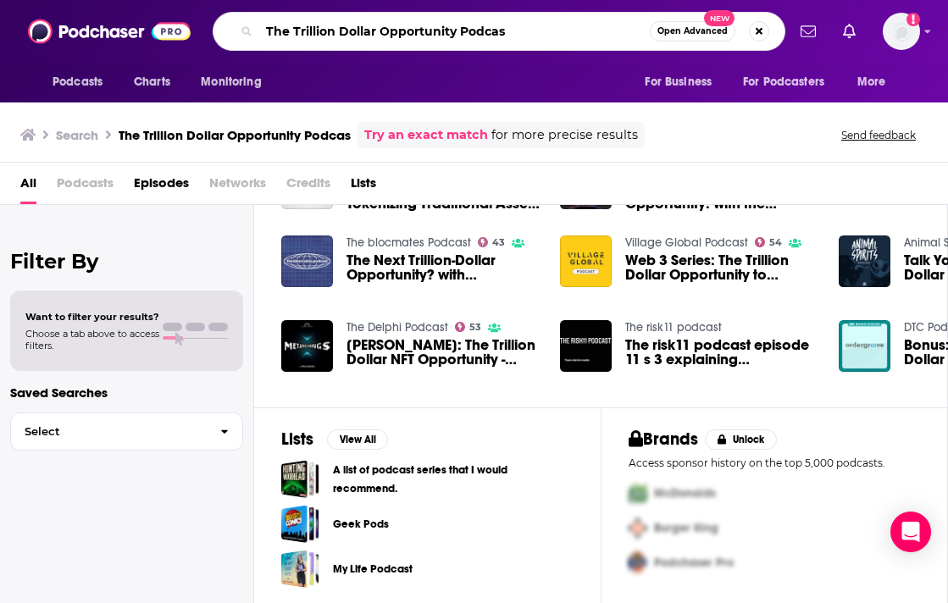
click at [547, 25] on input "The Trillion Dollar Opportunity Podcas" at bounding box center [454, 31] width 390 height 27
type input "The Trillion Dollar Opportunity Podcast"
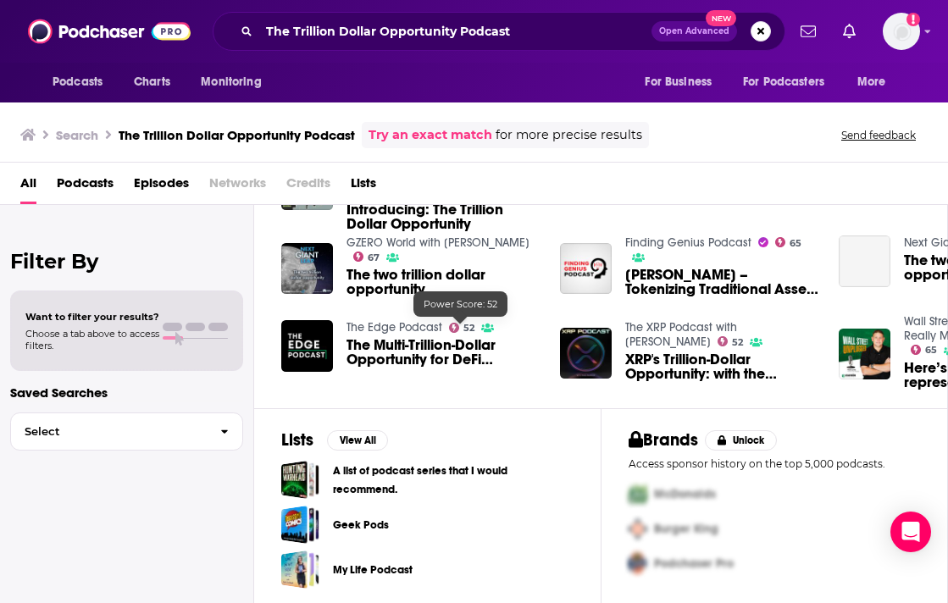
scroll to position [202, 0]
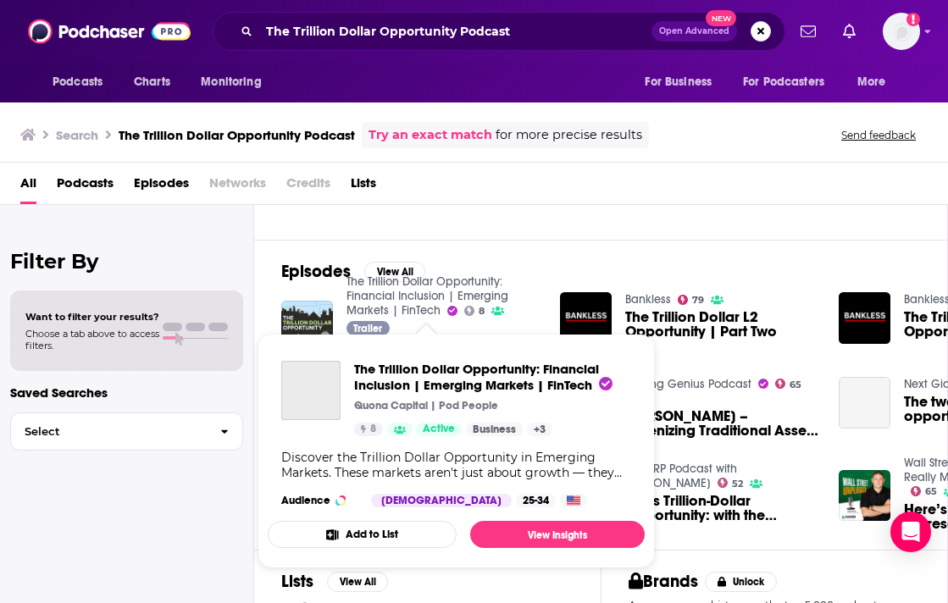
click at [463, 285] on link "The Trillion Dollar Opportunity: Financial Inclusion | Emerging Markets | FinTe…" at bounding box center [427, 295] width 162 height 43
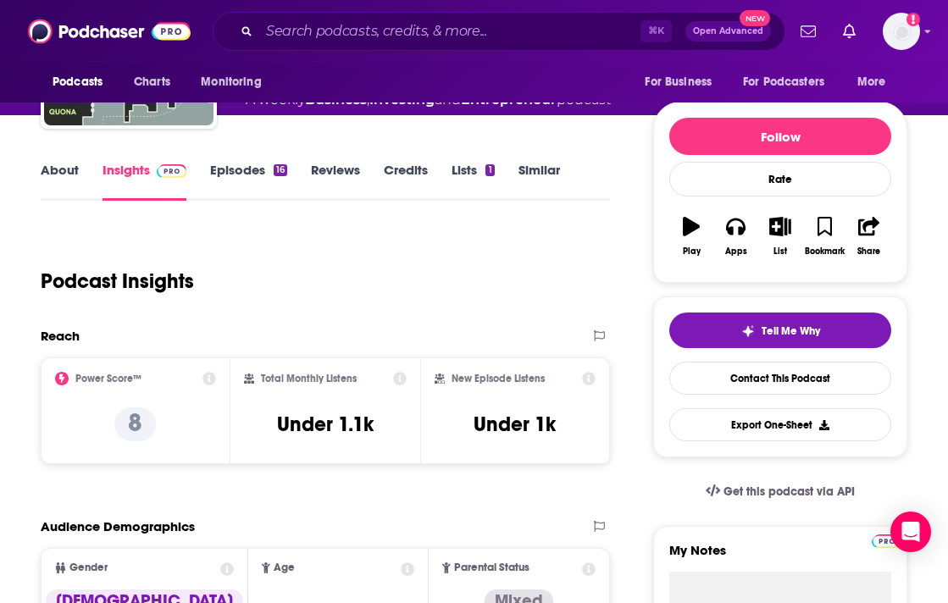
scroll to position [263, 0]
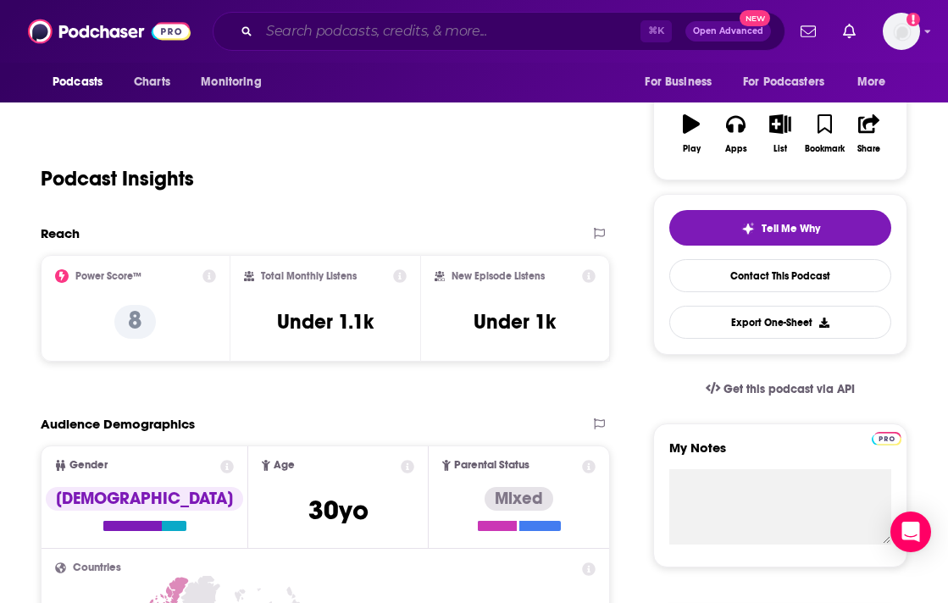
click at [360, 19] on input "Search podcasts, credits, & more..." at bounding box center [449, 31] width 381 height 27
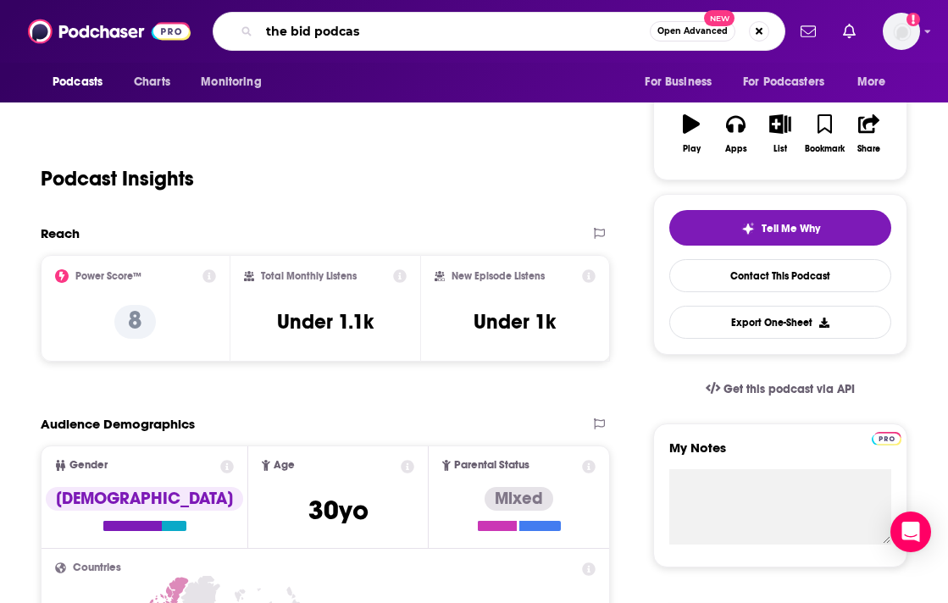
type input "the bid podcast"
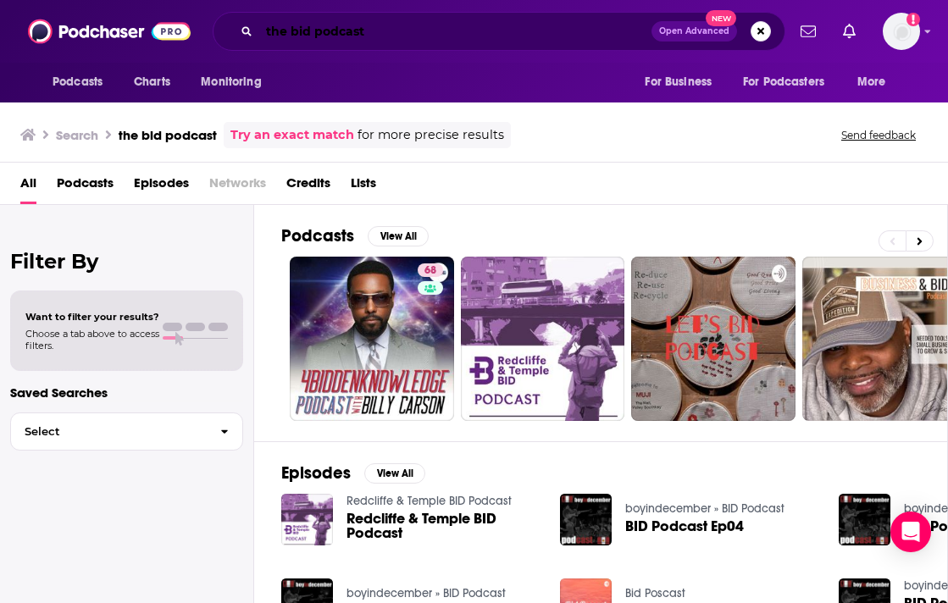
click at [410, 21] on input "the bid podcast" at bounding box center [455, 31] width 392 height 27
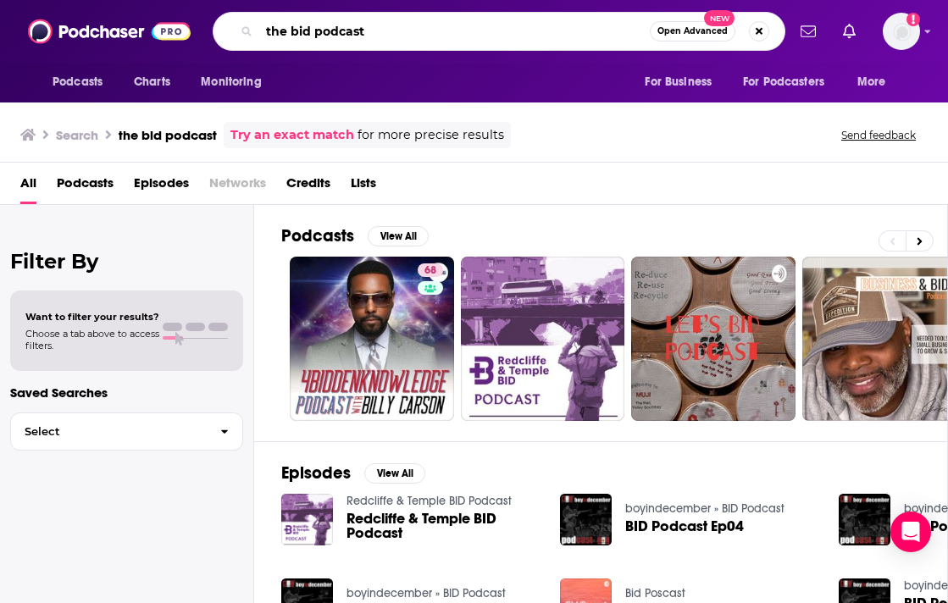
click at [340, 34] on input "the bid podcast" at bounding box center [454, 31] width 390 height 27
click at [409, 36] on input "the bid podcast" at bounding box center [454, 31] width 390 height 27
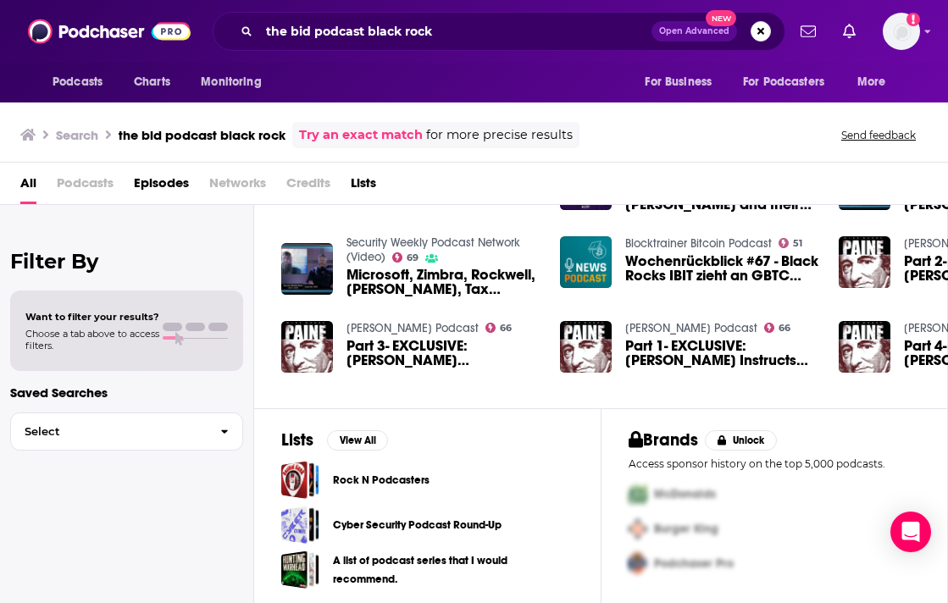
scroll to position [108, 0]
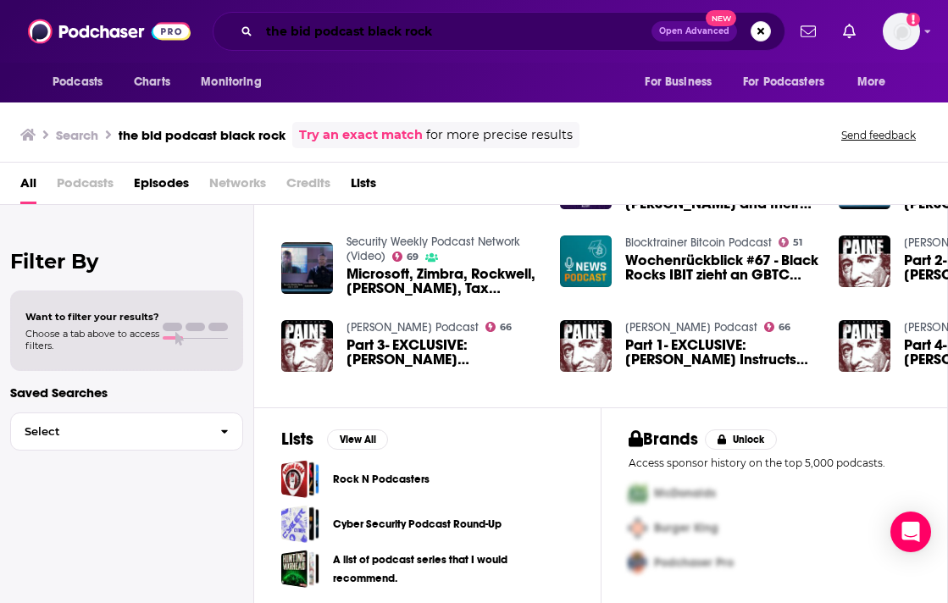
click at [491, 36] on input "the bid podcast black rock" at bounding box center [455, 31] width 392 height 27
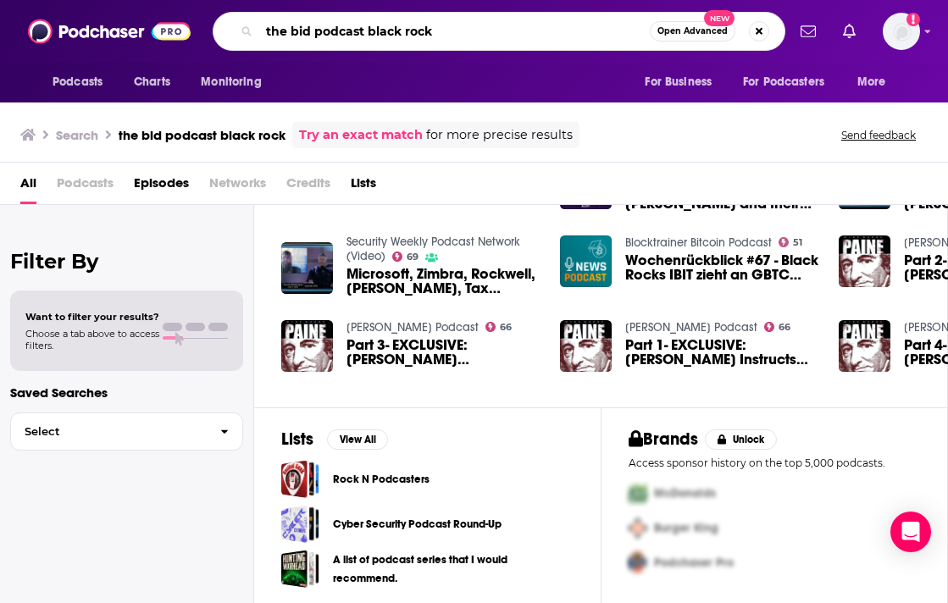
drag, startPoint x: 482, startPoint y: 25, endPoint x: 217, endPoint y: 25, distance: 265.1
click at [217, 25] on div "the bid podcast black rock Open Advanced New" at bounding box center [499, 31] width 573 height 39
type input "street signals"
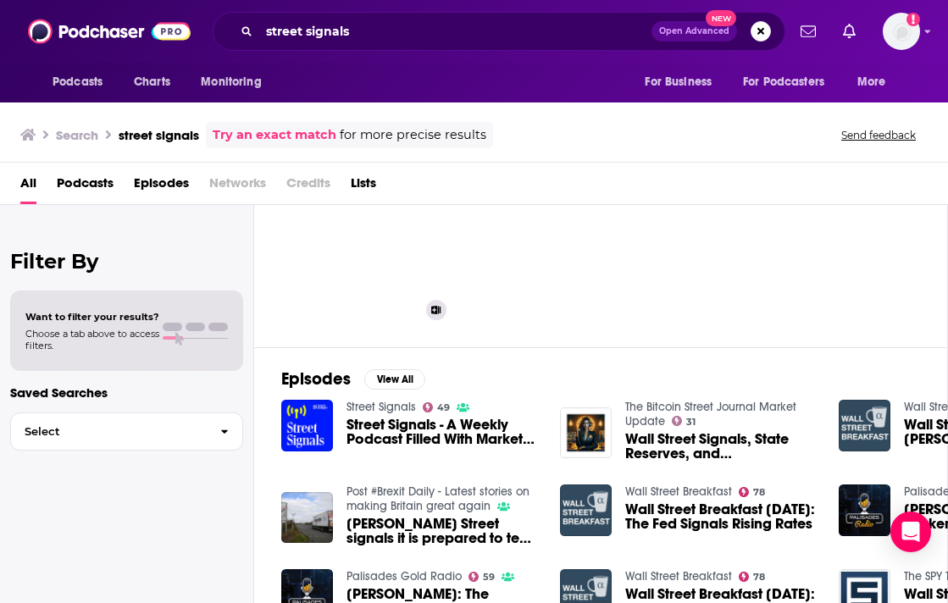
scroll to position [93, 0]
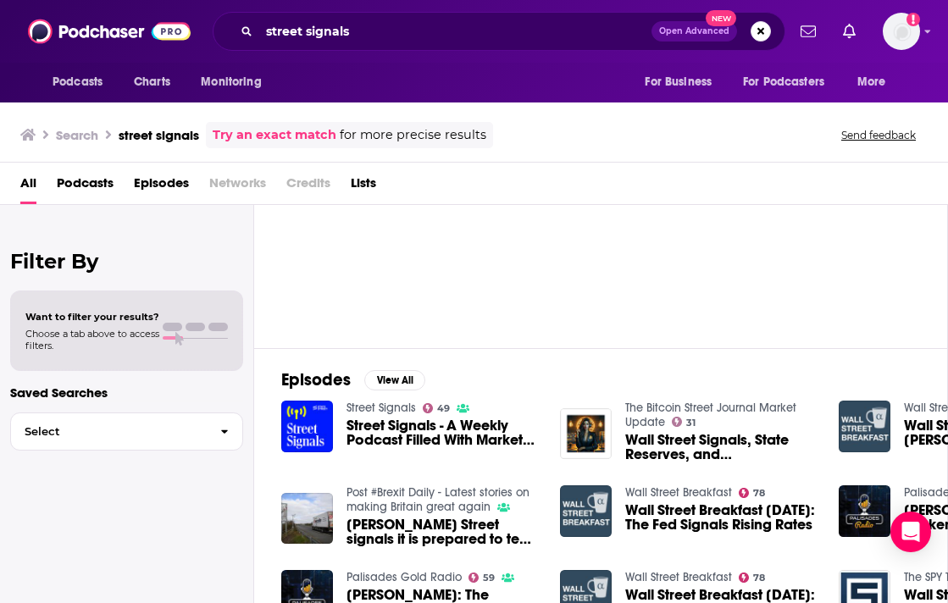
click at [364, 400] on div "Episodes View All Street Signals 49 Street Signals - A Weekly Podcast Filled Wi…" at bounding box center [601, 503] width 694 height 310
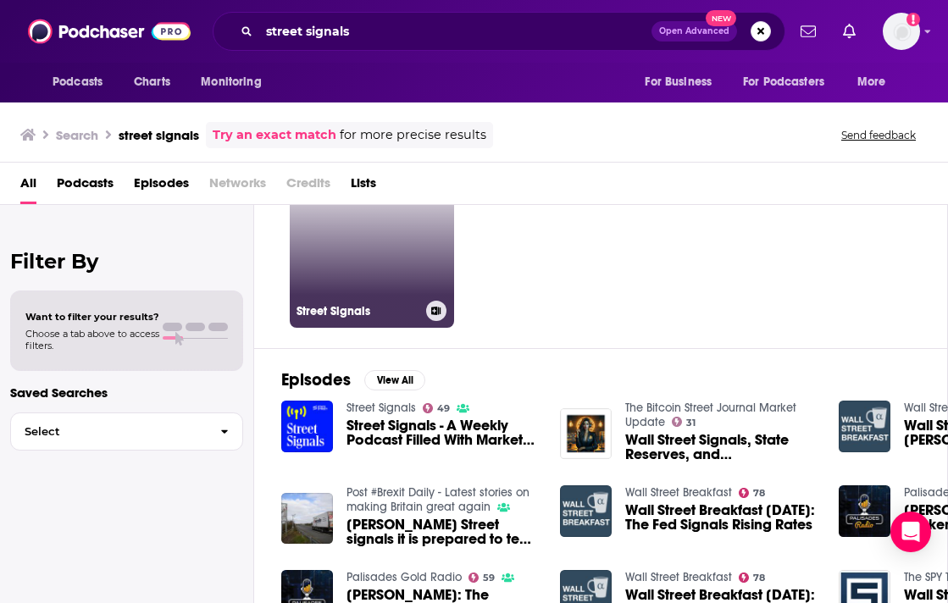
click at [351, 285] on link "49 Street Signals" at bounding box center [372, 245] width 164 height 164
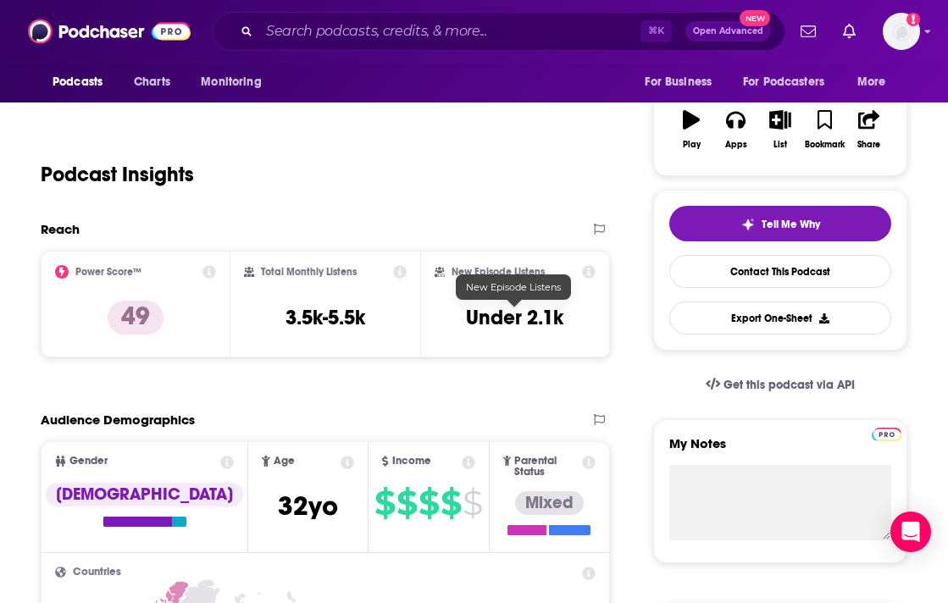
scroll to position [268, 0]
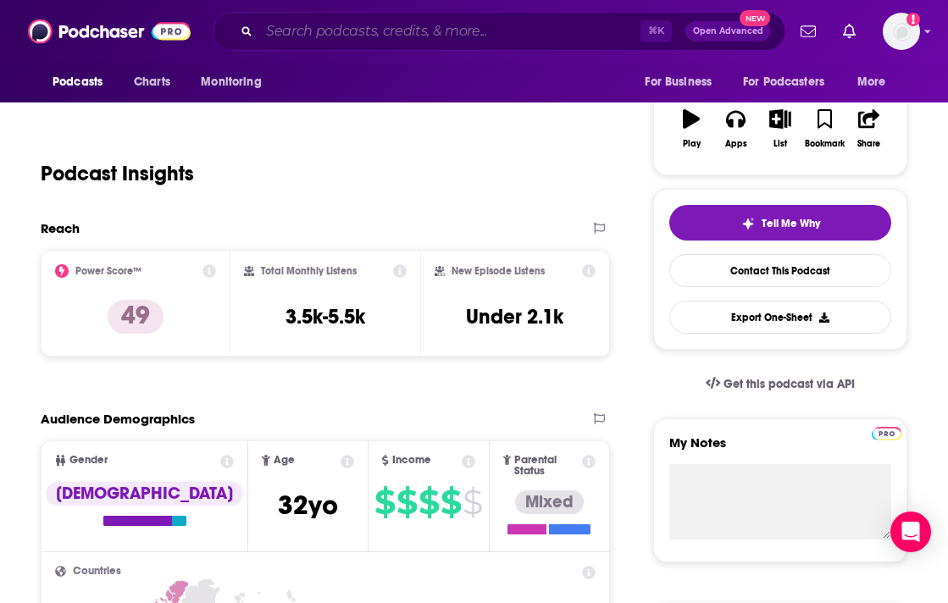
click at [300, 31] on input "Search podcasts, credits, & more..." at bounding box center [449, 31] width 381 height 27
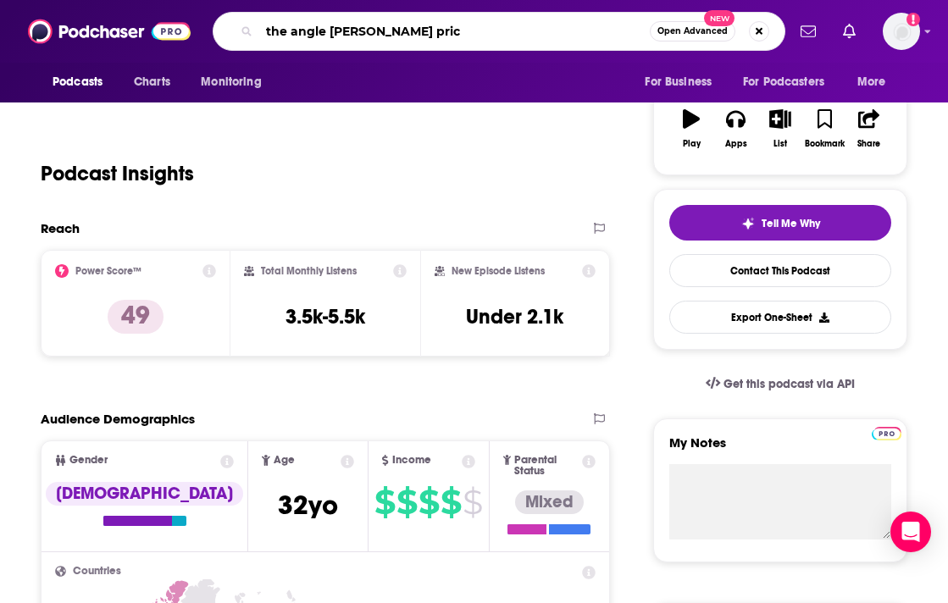
type input "the angle [PERSON_NAME] price"
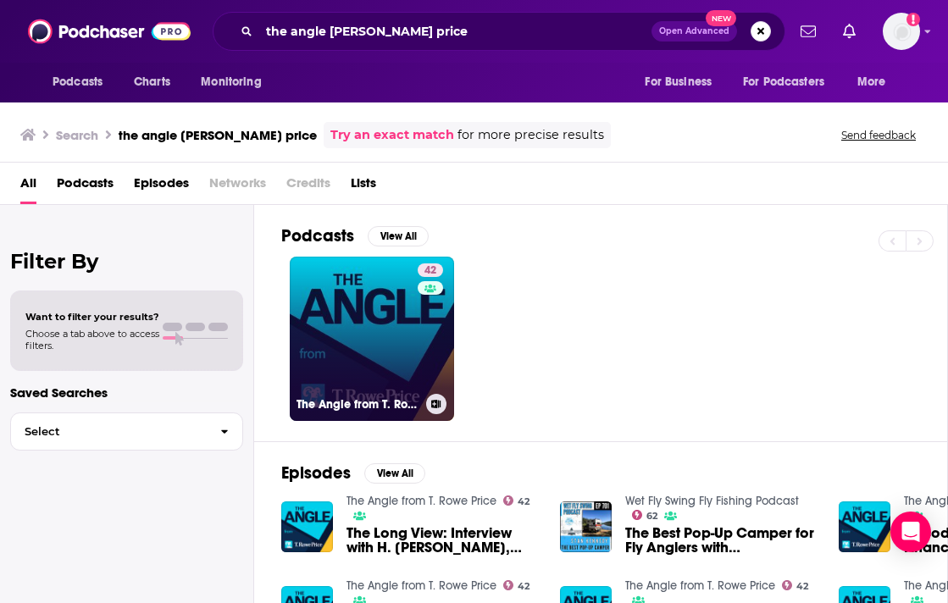
click at [345, 276] on link "42 The Angle from [PERSON_NAME] Price" at bounding box center [372, 339] width 164 height 164
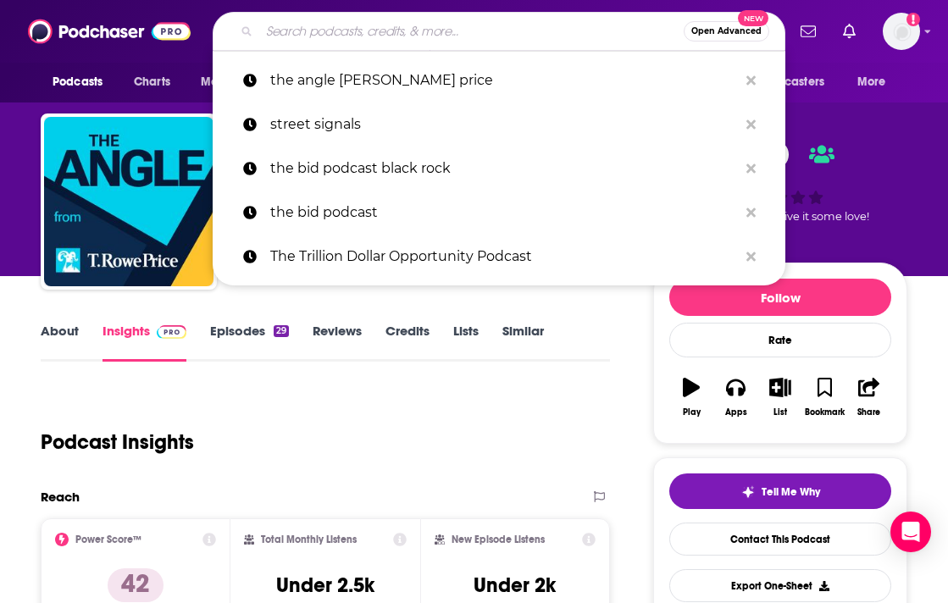
click at [331, 19] on input "Search podcasts, credits, & more..." at bounding box center [471, 31] width 424 height 27
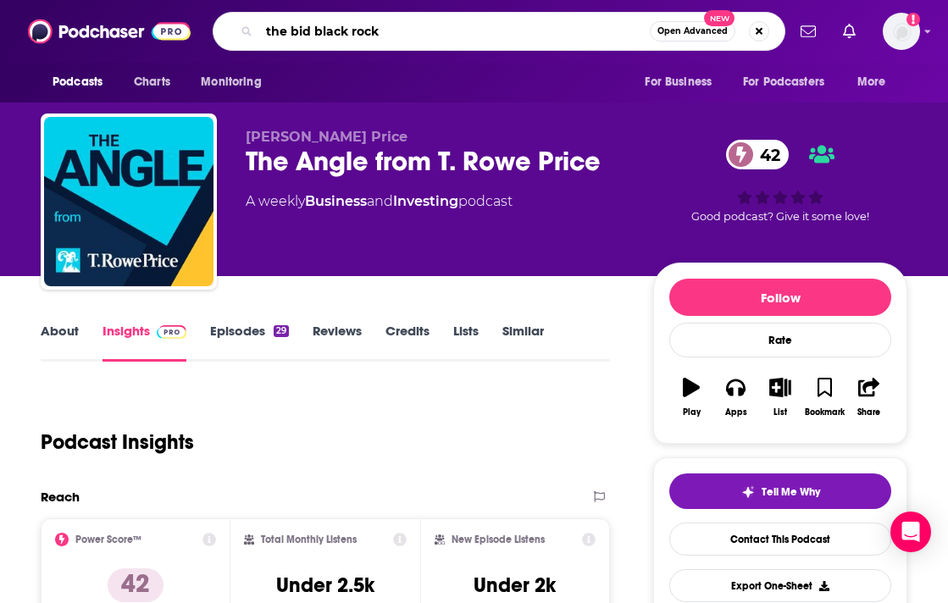
type input "the bid black rock"
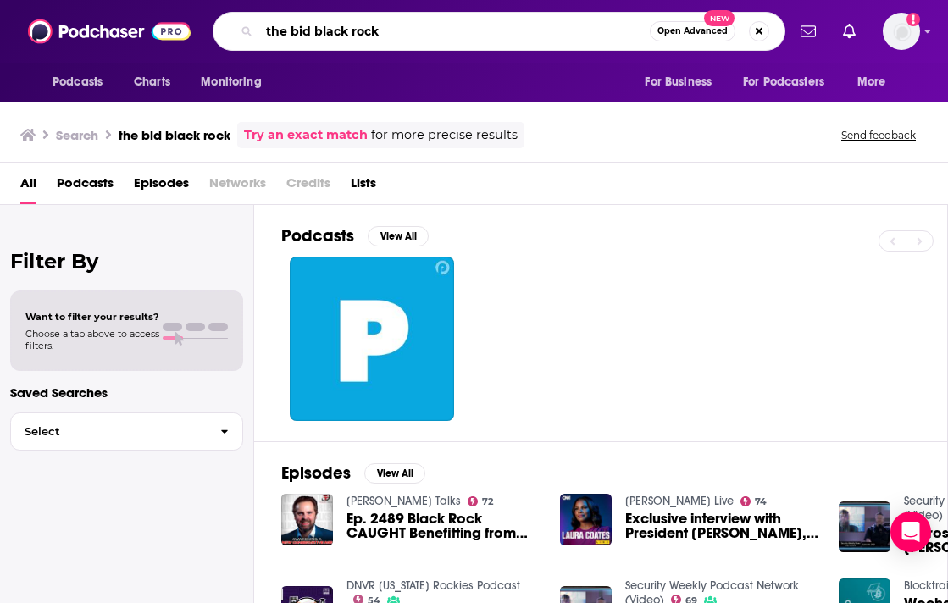
click at [423, 31] on input "the bid black rock" at bounding box center [454, 31] width 390 height 27
drag, startPoint x: 423, startPoint y: 31, endPoint x: 191, endPoint y: 31, distance: 232.1
click at [191, 31] on div "Podcasts Charts Monitoring the bid black rock Open Advanced New For Business Fo…" at bounding box center [474, 31] width 948 height 63
paste input "PIT Exchange"
type input "PIT Exchange"
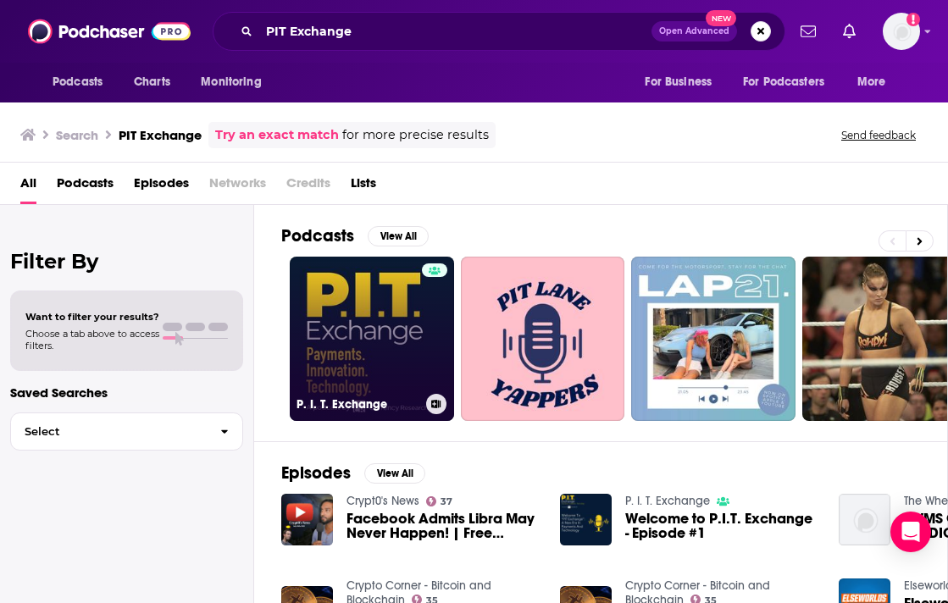
click at [368, 379] on link "P. I. T. Exchange" at bounding box center [372, 339] width 164 height 164
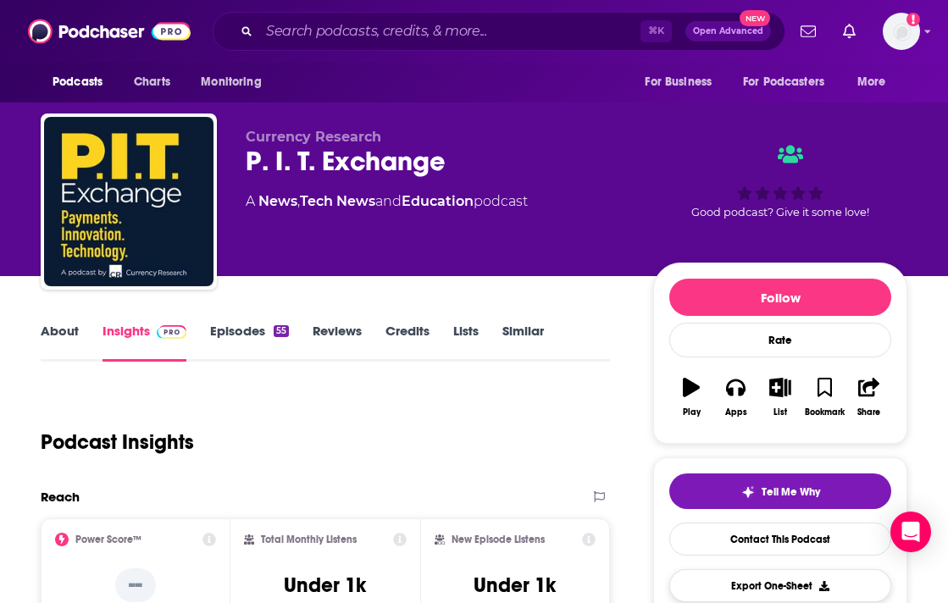
scroll to position [125, 0]
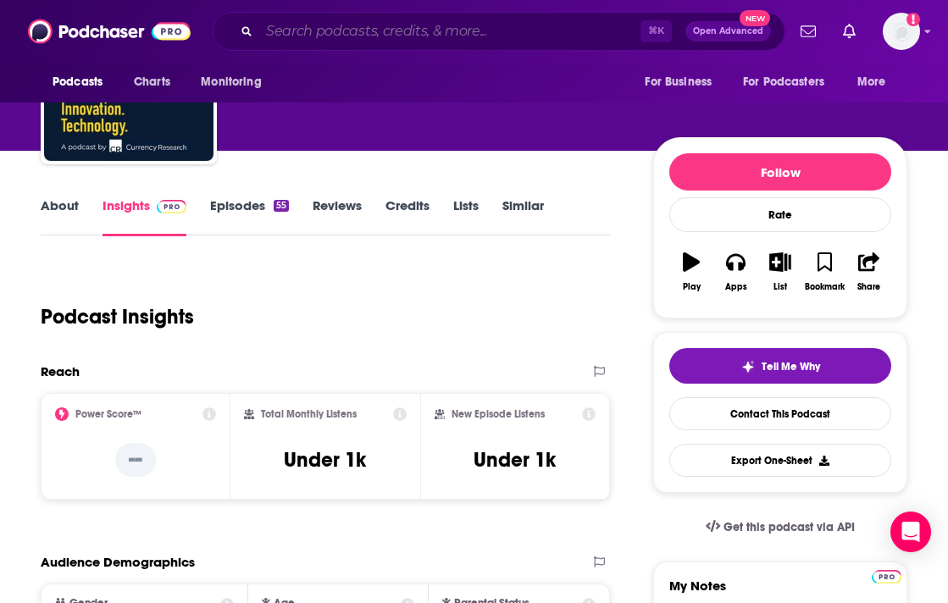
click at [370, 29] on input "Search podcasts, credits, & more..." at bounding box center [449, 31] width 381 height 27
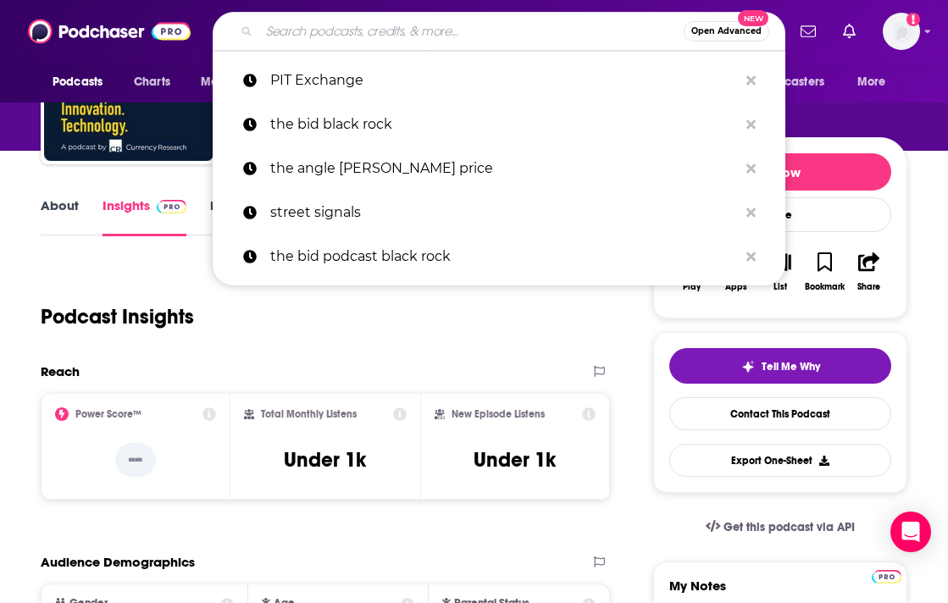
paste input "Fintech One"
type input "Fintech One"
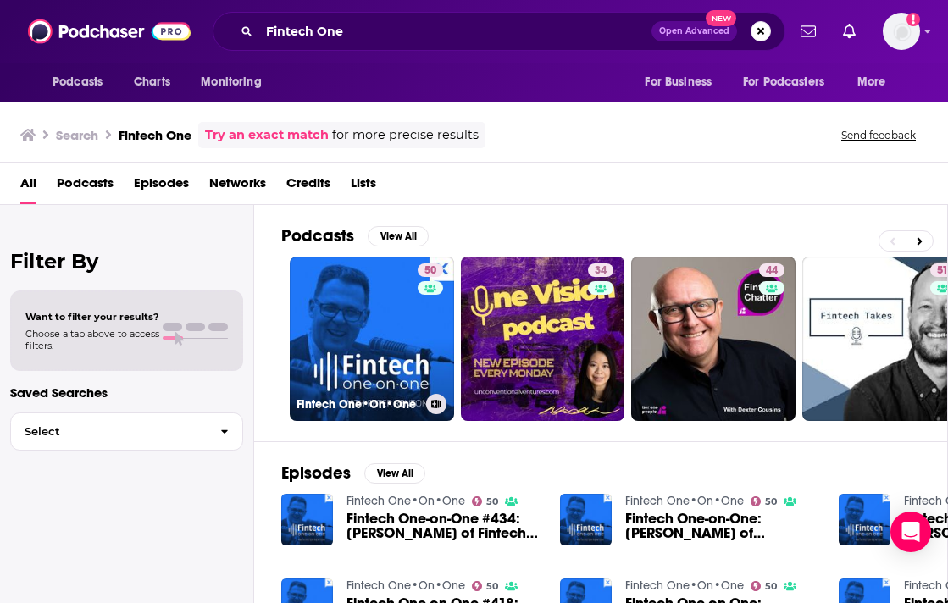
click at [372, 340] on link "50 Fintech One•On•One" at bounding box center [372, 339] width 164 height 164
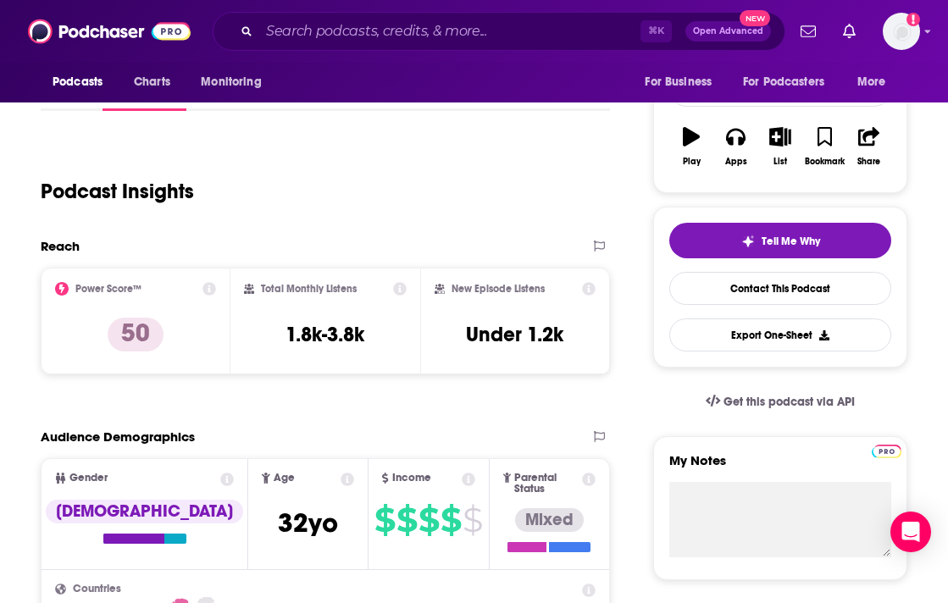
scroll to position [259, 0]
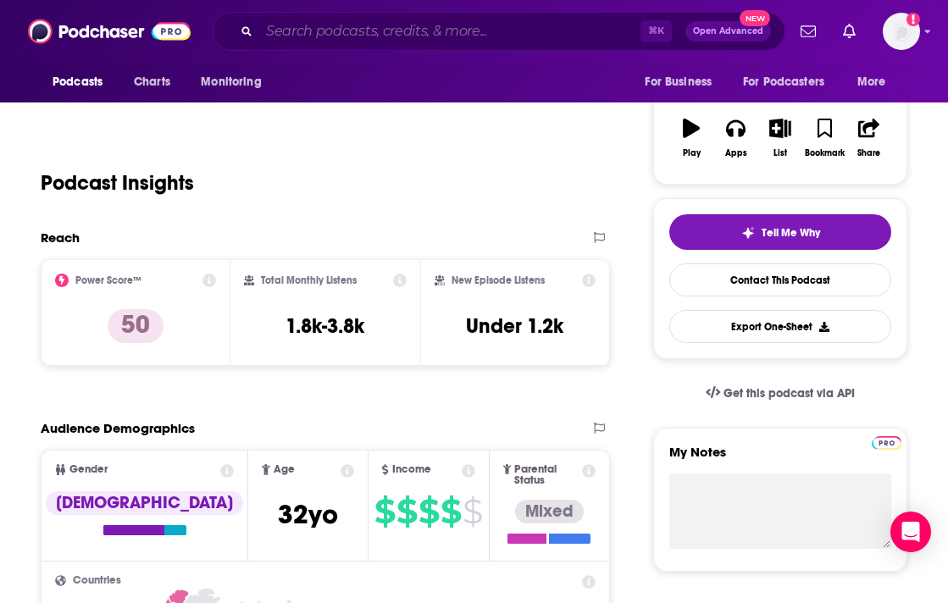
click at [374, 30] on input "Search podcasts, credits, & more..." at bounding box center [449, 31] width 381 height 27
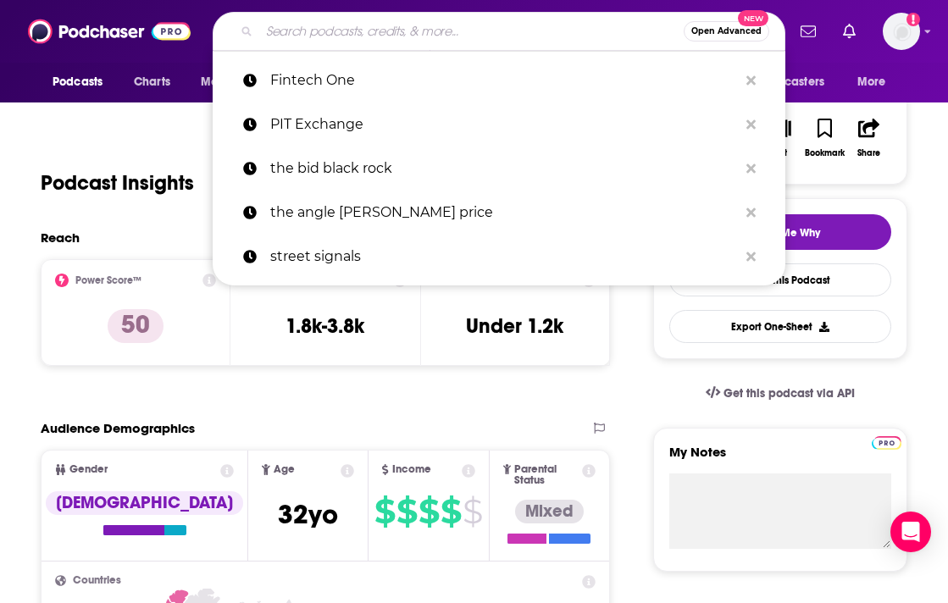
paste input "Payments on Fire"
type input "Payments on Fire"
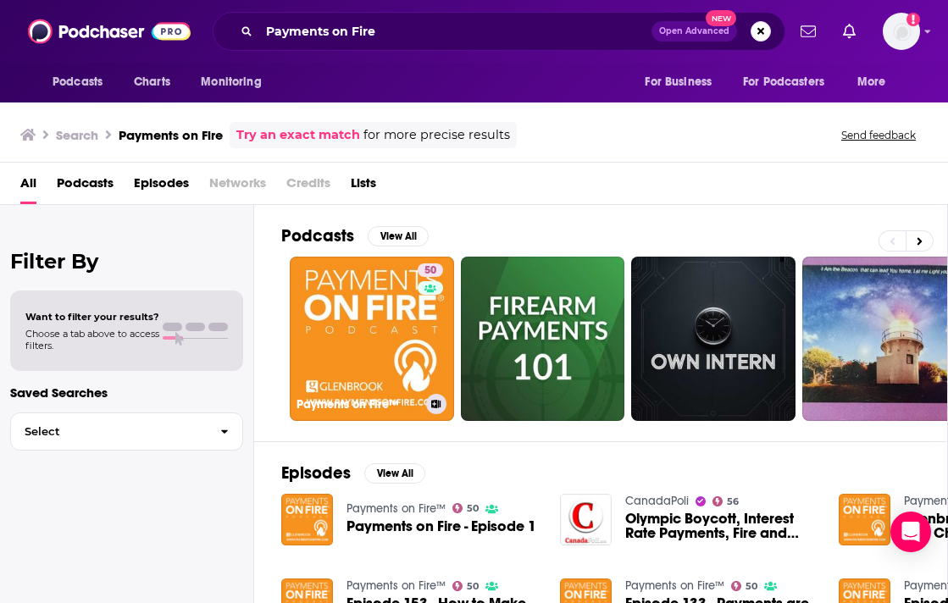
click at [379, 364] on link "50 Payments on Fire™" at bounding box center [372, 339] width 164 height 164
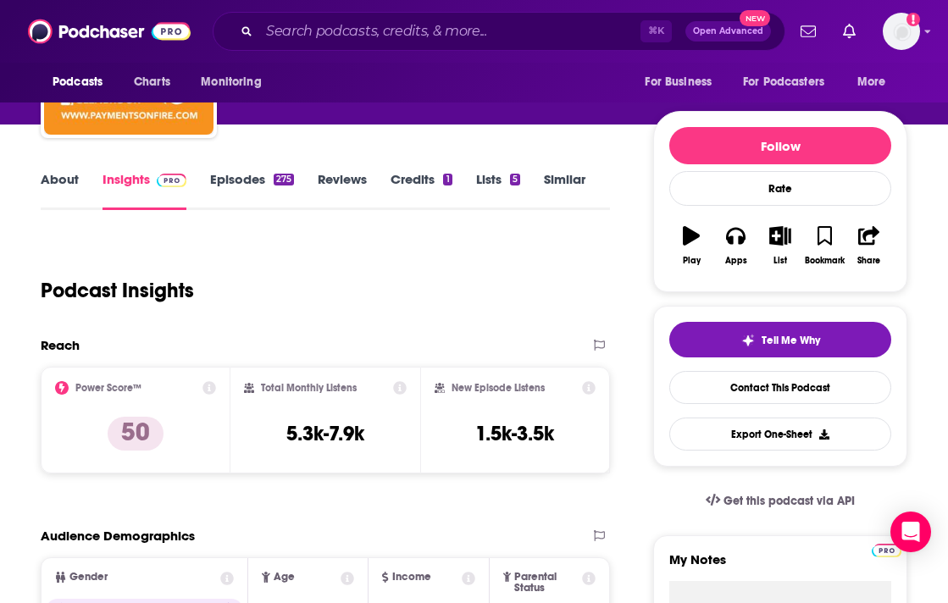
scroll to position [171, 0]
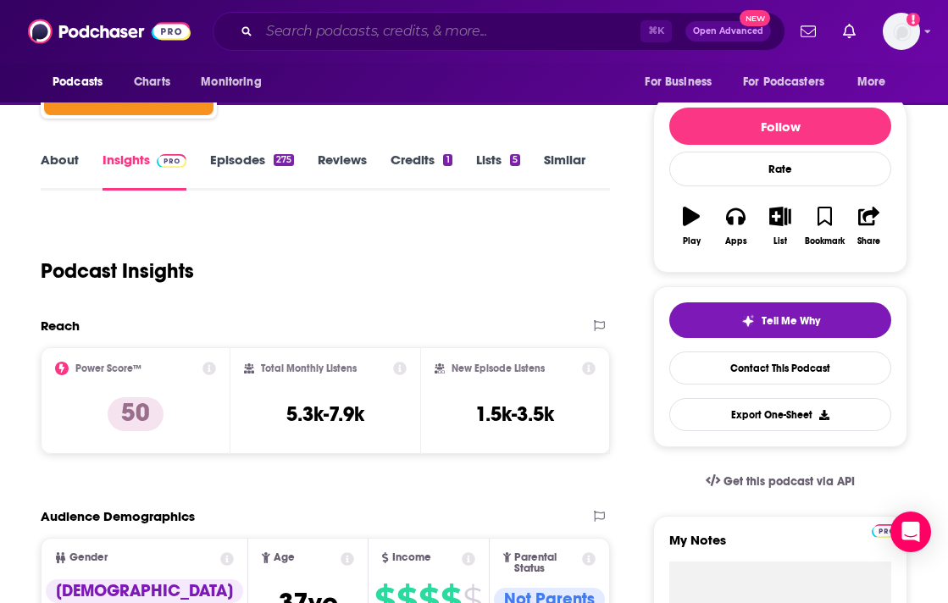
click at [342, 31] on input "Search podcasts, credits, & more..." at bounding box center [449, 31] width 381 height 27
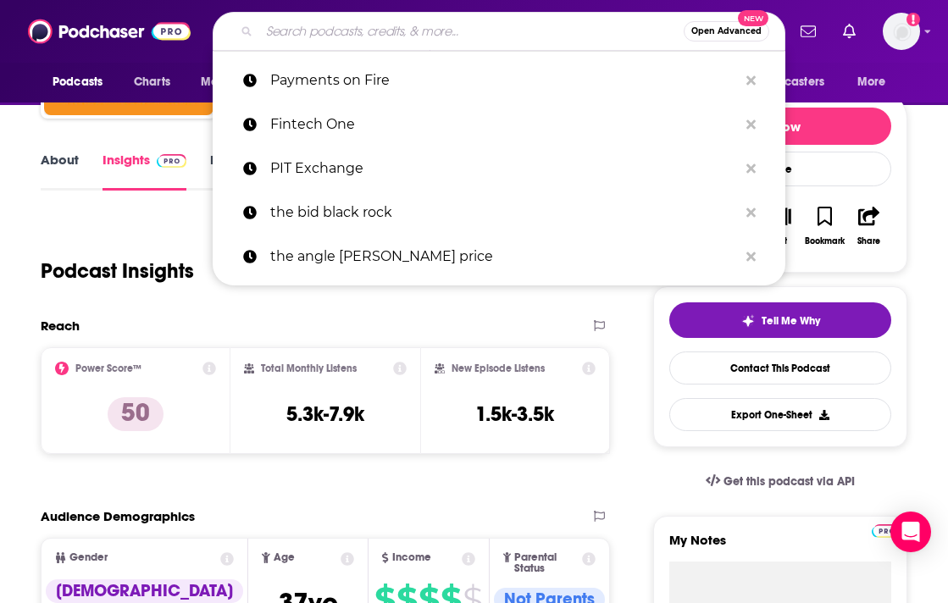
paste input "Payments Innovation"
type input "Payments Innovation"
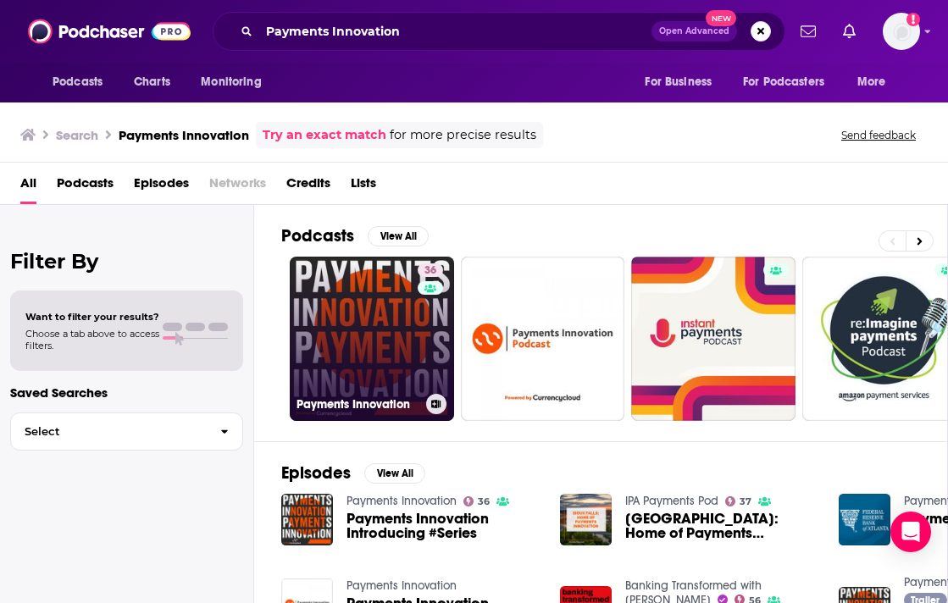
click at [351, 306] on link "36 Payments Innovation" at bounding box center [372, 339] width 164 height 164
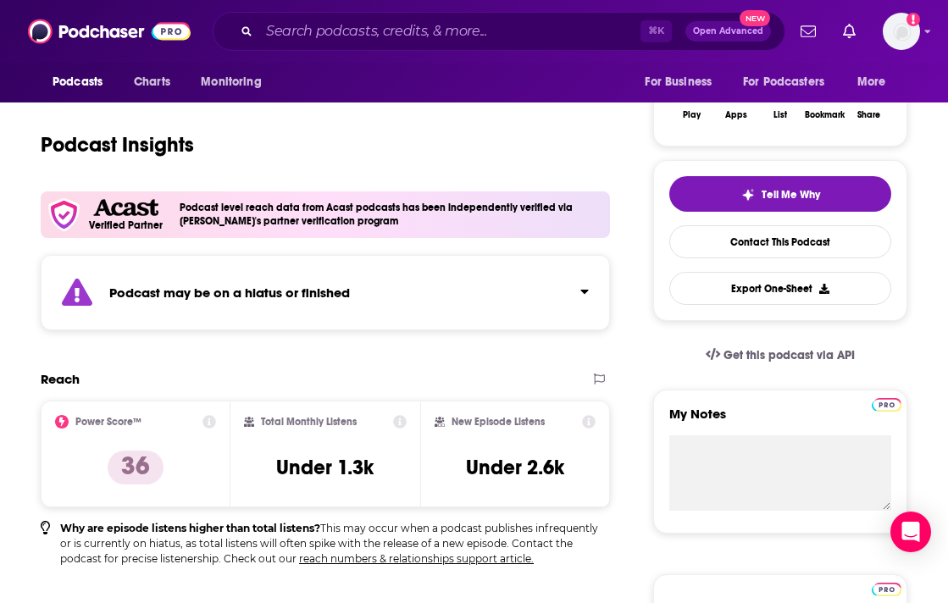
scroll to position [308, 0]
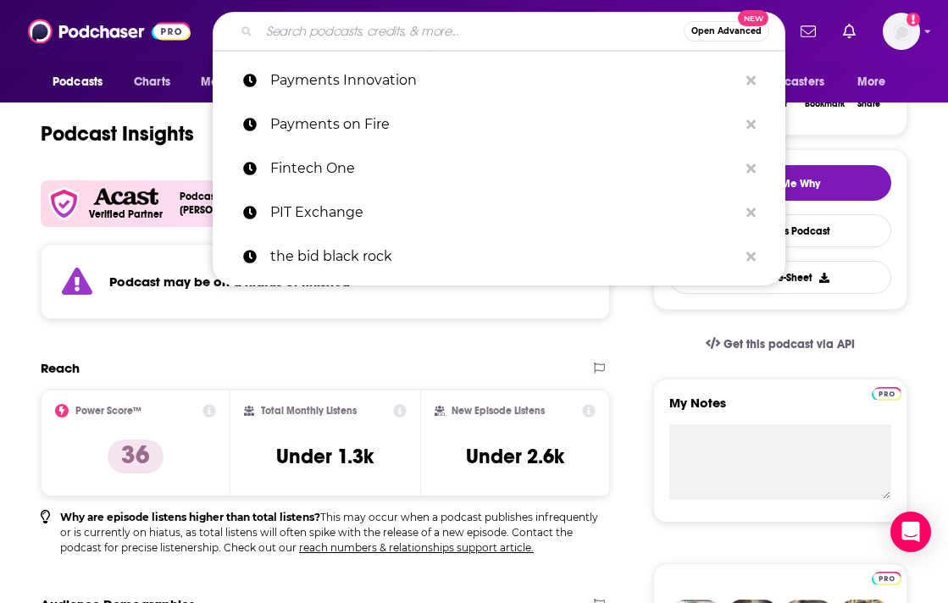
click at [310, 19] on input "Search podcasts, credits, & more..." at bounding box center [471, 31] width 424 height 27
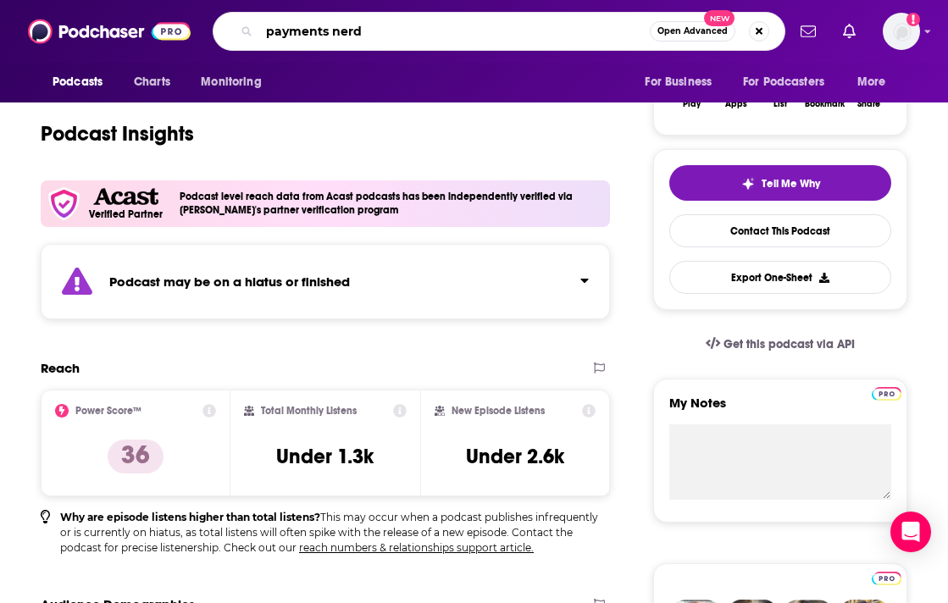
type input "payments nerds"
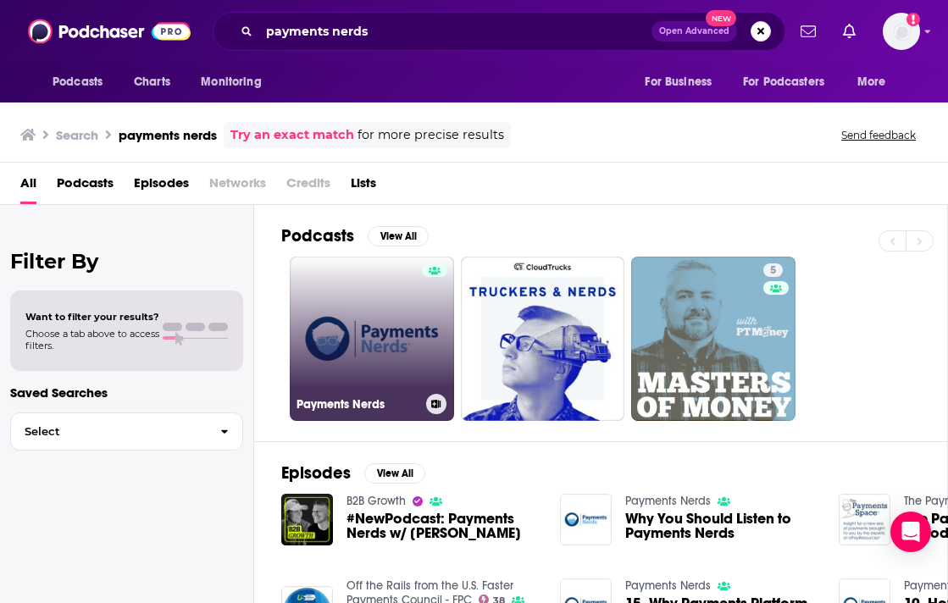
click at [342, 333] on link "Payments Nerds" at bounding box center [372, 339] width 164 height 164
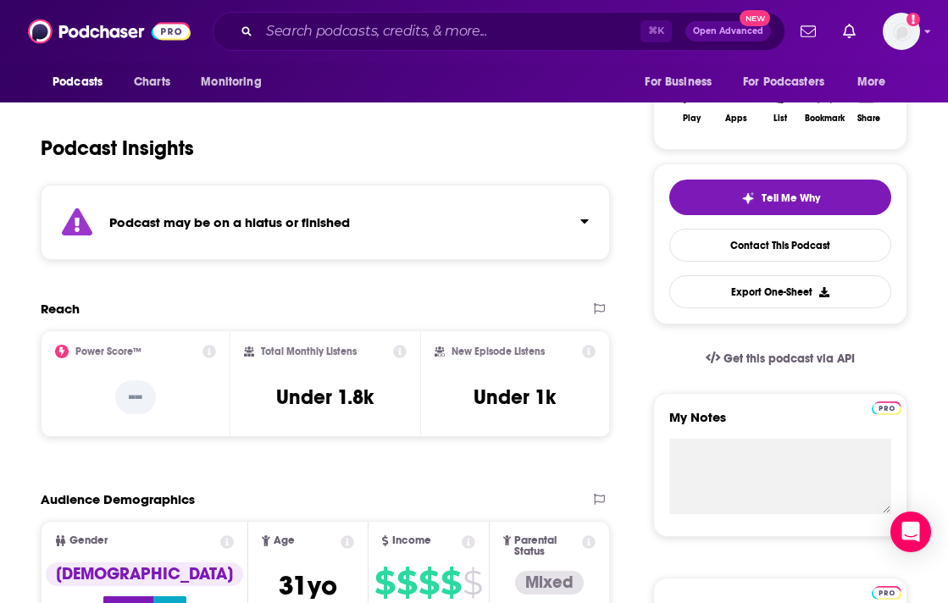
scroll to position [293, 0]
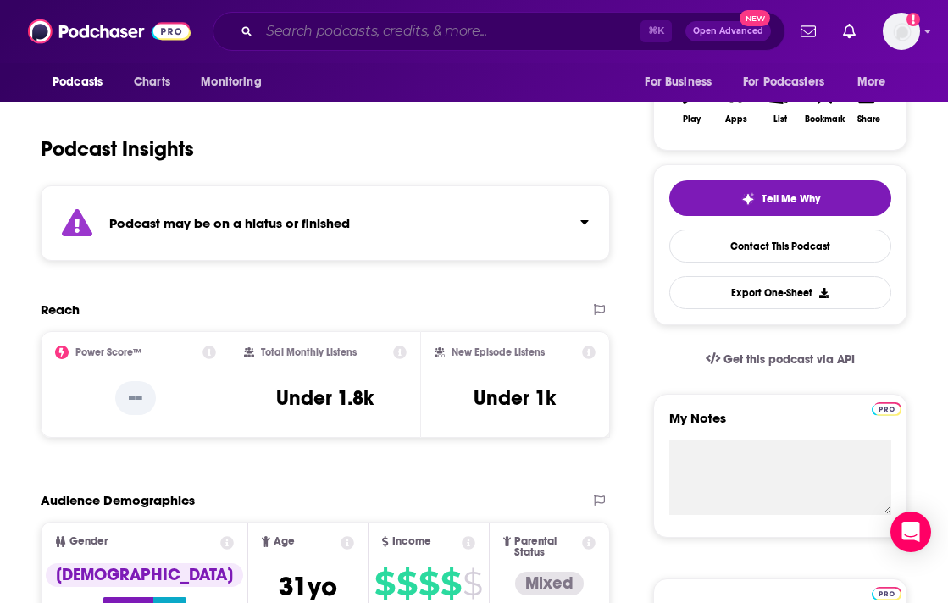
click at [318, 30] on input "Search podcasts, credits, & more..." at bounding box center [449, 31] width 381 height 27
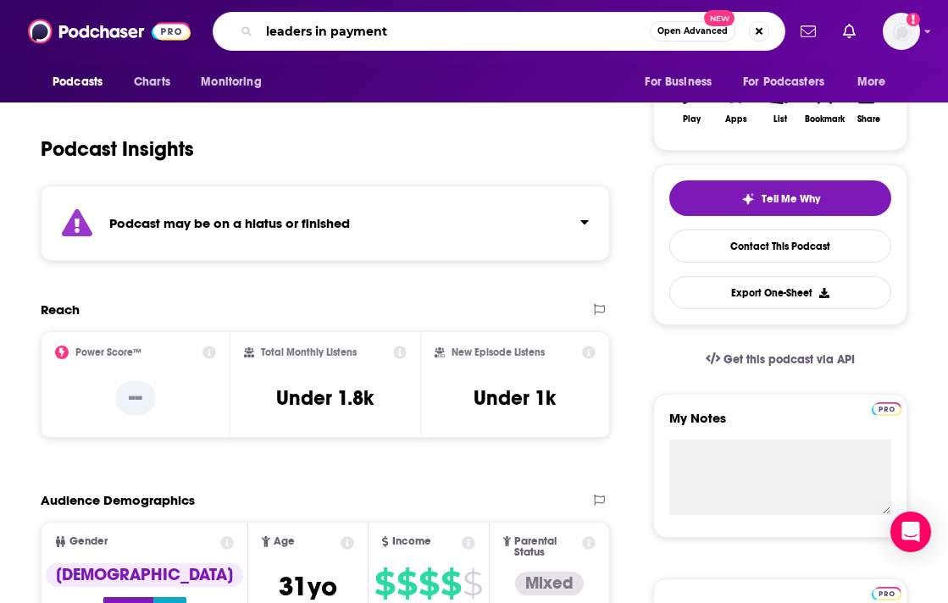
type input "leaders in payments"
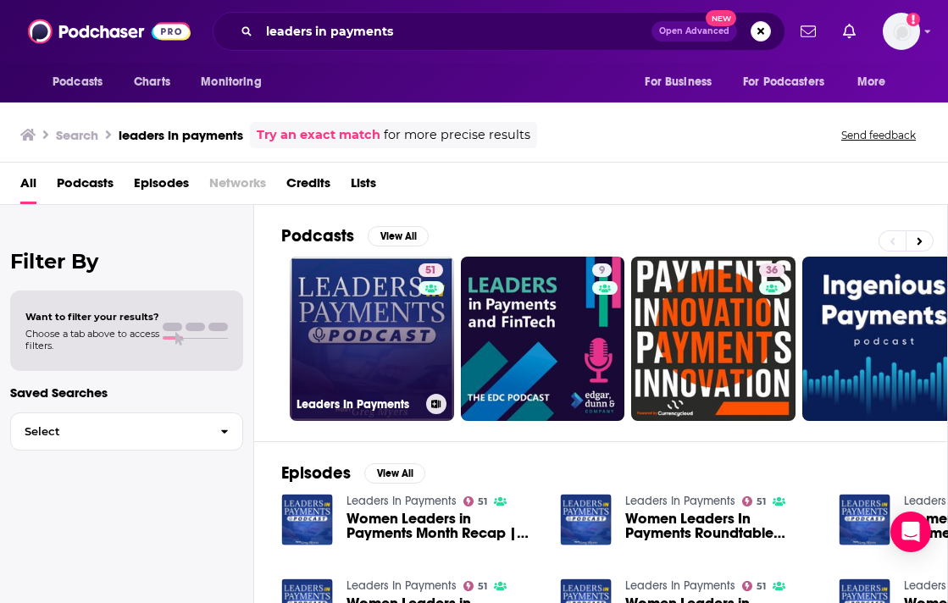
click at [378, 330] on link "51 Leaders In Payments" at bounding box center [372, 339] width 164 height 164
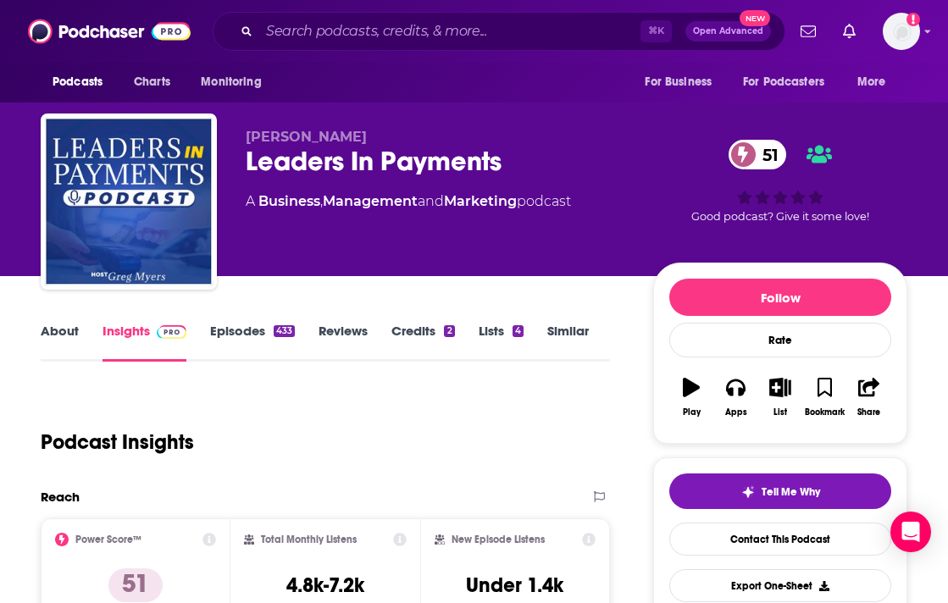
scroll to position [294, 0]
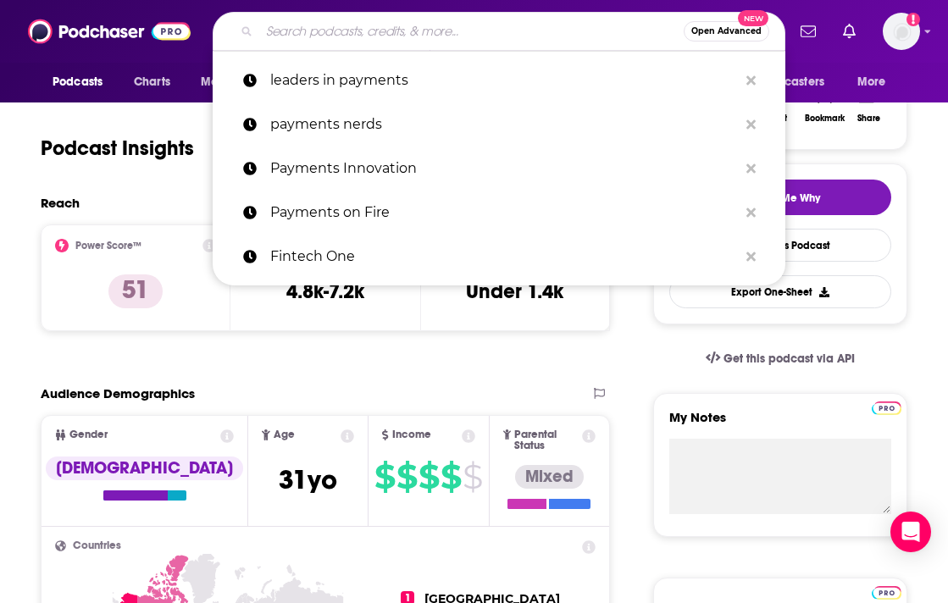
click at [346, 44] on input "Search podcasts, credits, & more..." at bounding box center [471, 31] width 424 height 27
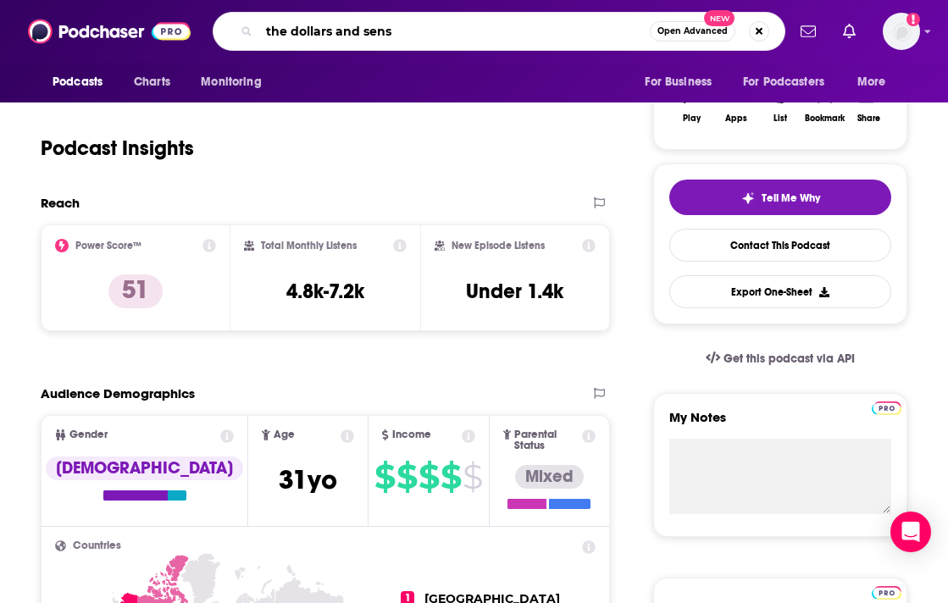
type input "the dollars and sense"
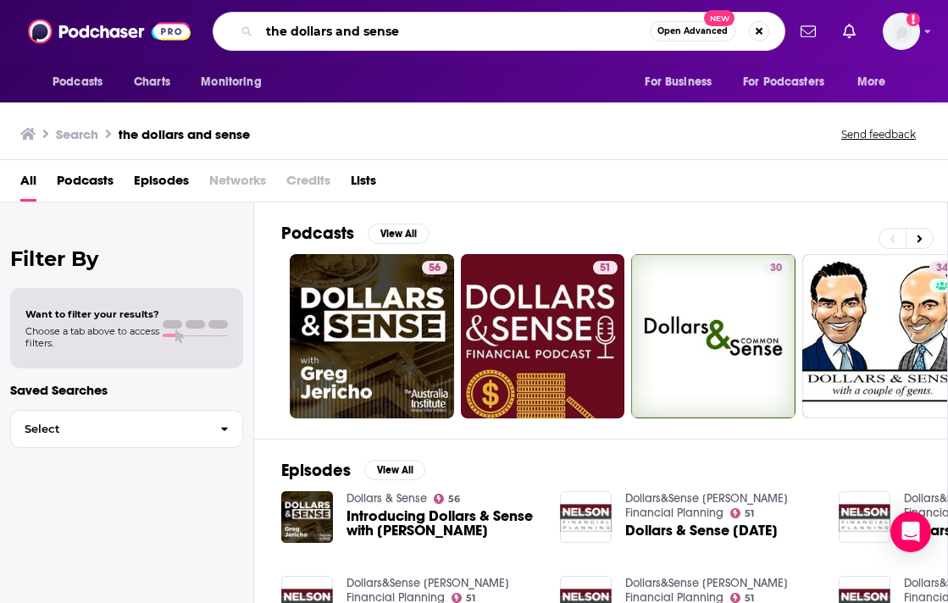
drag, startPoint x: 432, startPoint y: 35, endPoint x: 230, endPoint y: 26, distance: 201.7
click at [231, 28] on div "the dollars and sense Open Advanced New" at bounding box center [499, 31] width 573 height 39
paste input "Nerd Wallet's Smart Money Podcast"
type input "Nerd Wallet's Smart Money Podcast"
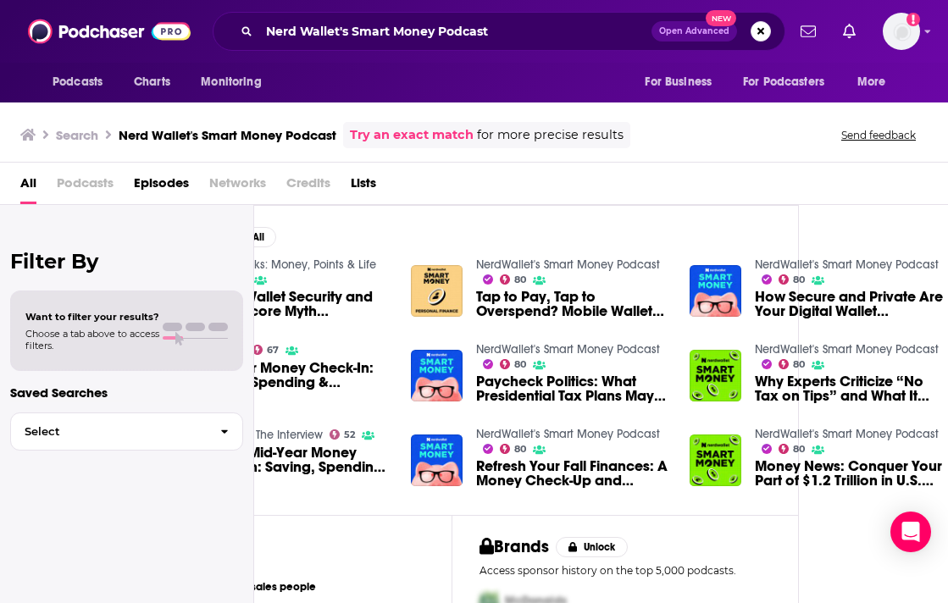
scroll to position [0, 148]
click at [880, 350] on link "NerdWallet's Smart Money Podcast" at bounding box center [847, 349] width 184 height 14
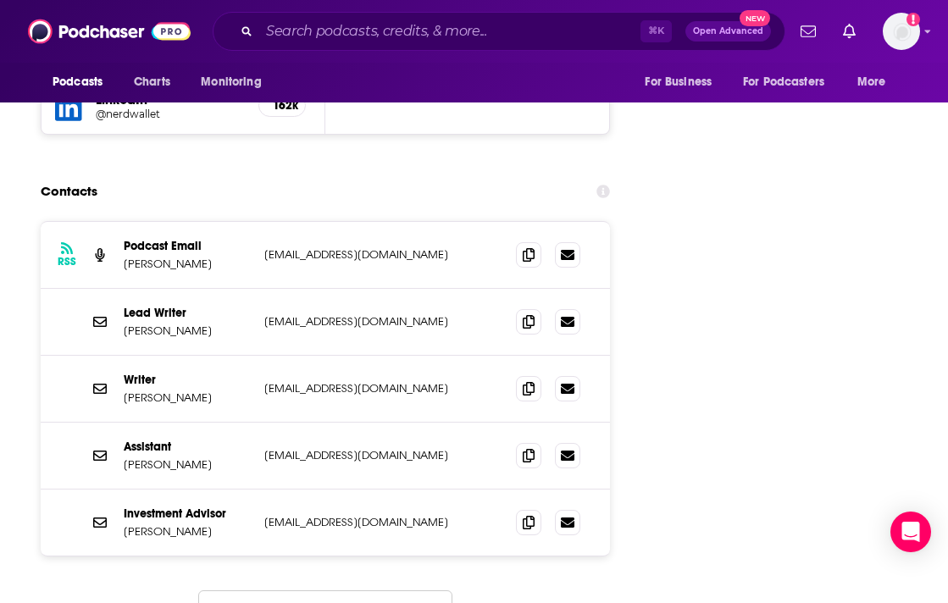
scroll to position [2096, 0]
click at [527, 315] on icon at bounding box center [529, 322] width 12 height 14
click at [528, 315] on icon at bounding box center [529, 322] width 12 height 14
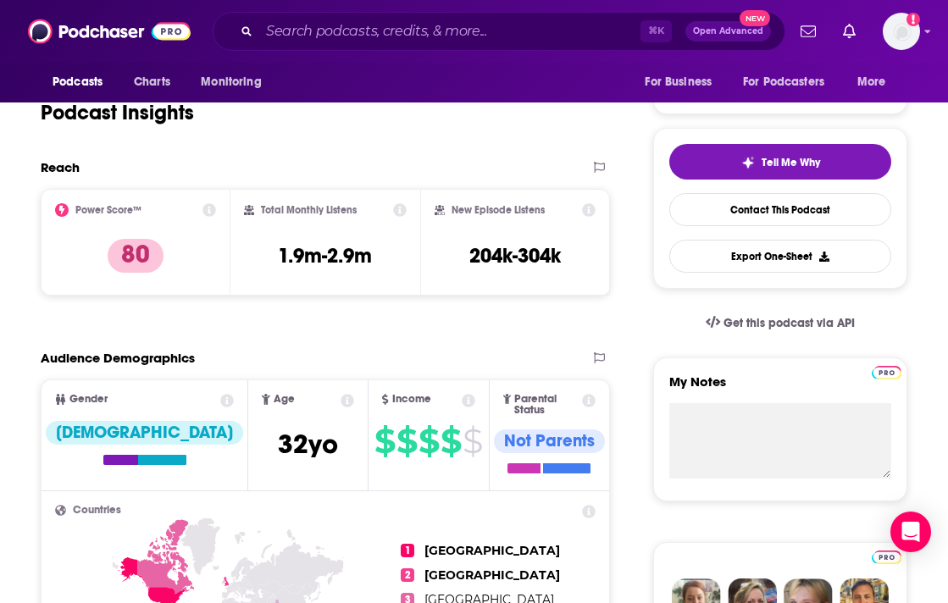
scroll to position [113, 0]
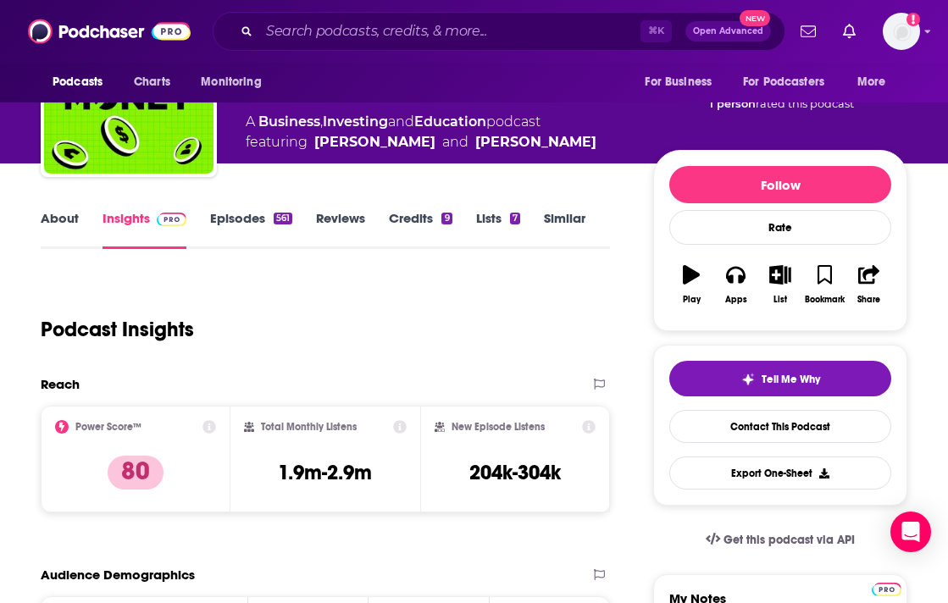
click at [54, 219] on link "About" at bounding box center [60, 229] width 38 height 39
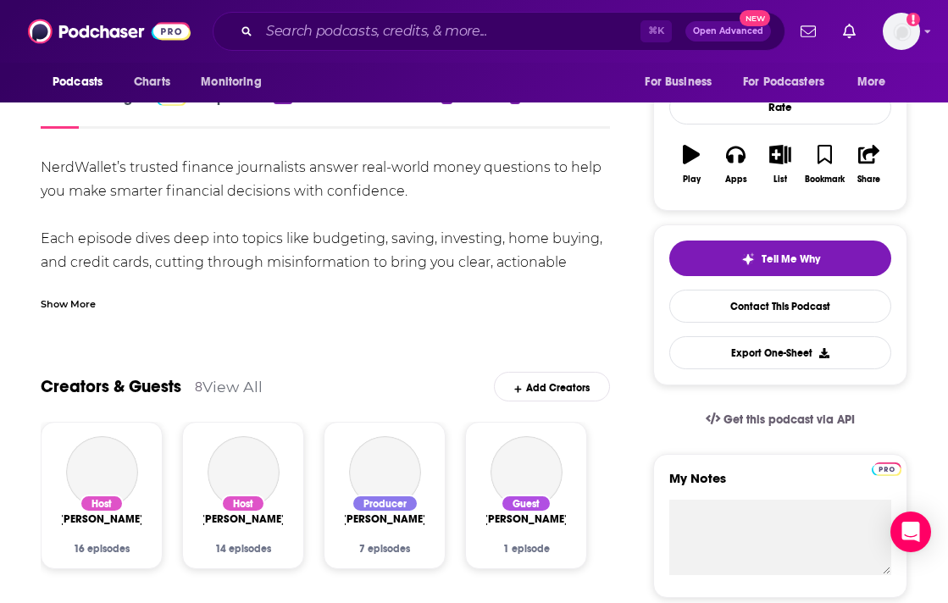
scroll to position [234, 0]
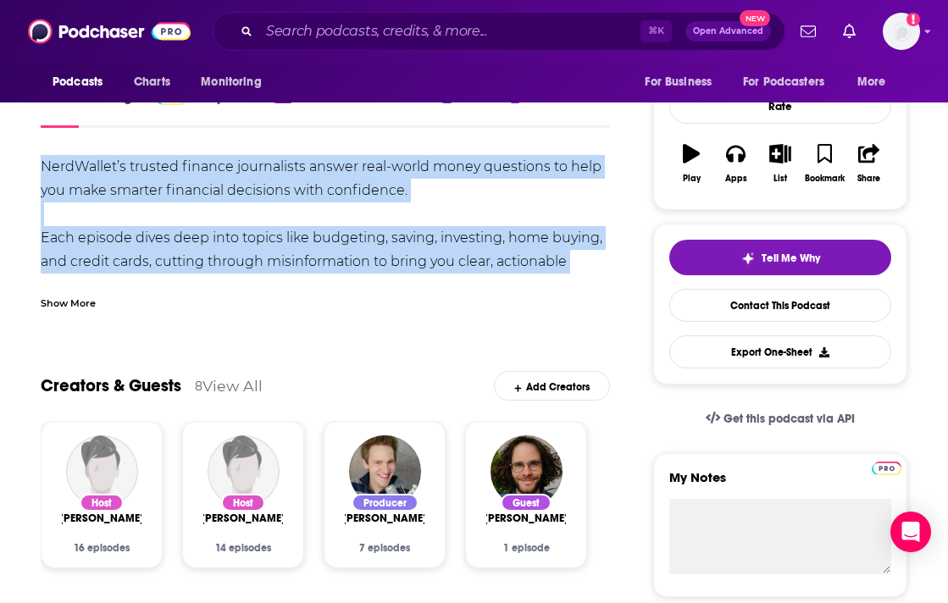
drag, startPoint x: 40, startPoint y: 162, endPoint x: 615, endPoint y: 252, distance: 582.2
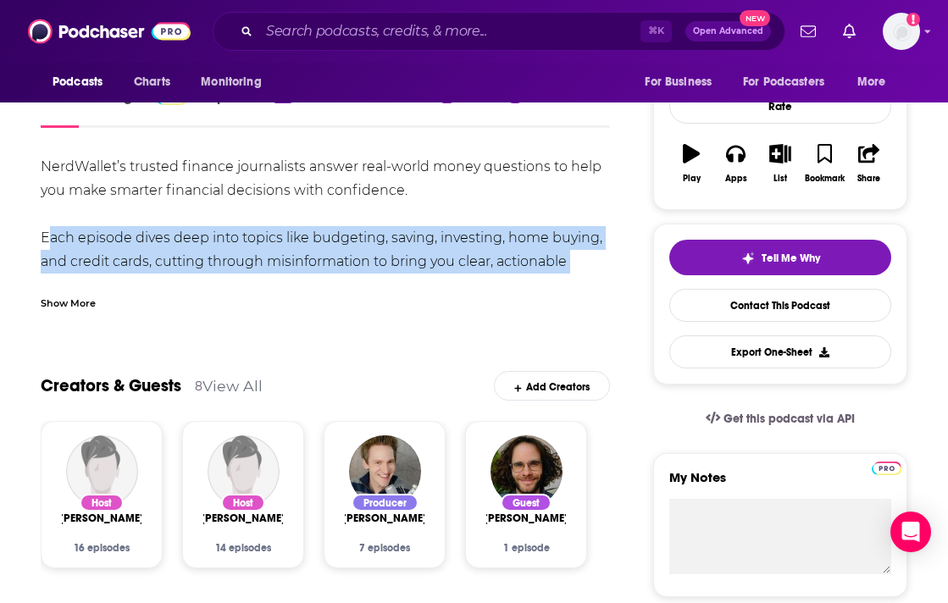
drag, startPoint x: 39, startPoint y: 236, endPoint x: 624, endPoint y: 260, distance: 585.7
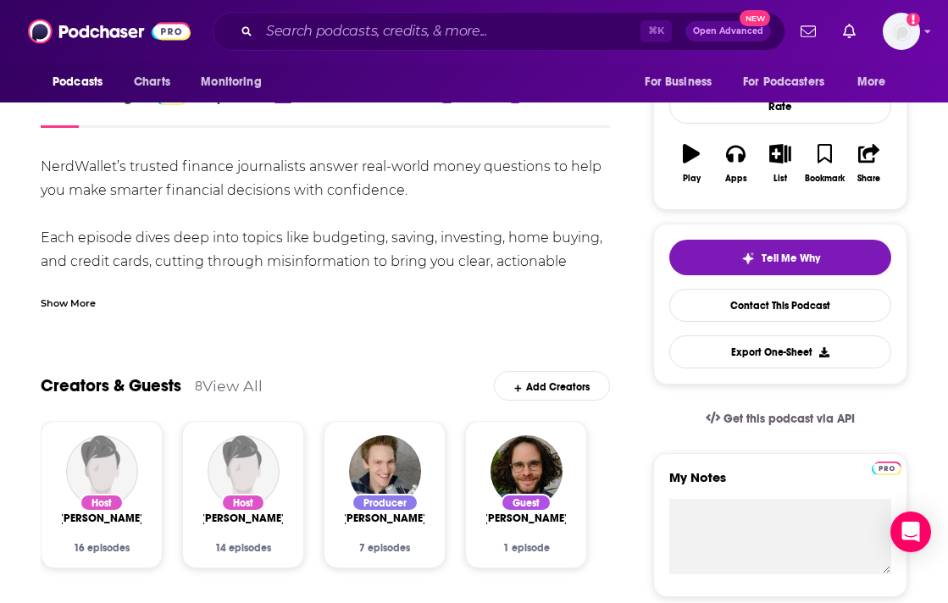
click at [76, 302] on div "Show More" at bounding box center [68, 302] width 55 height 16
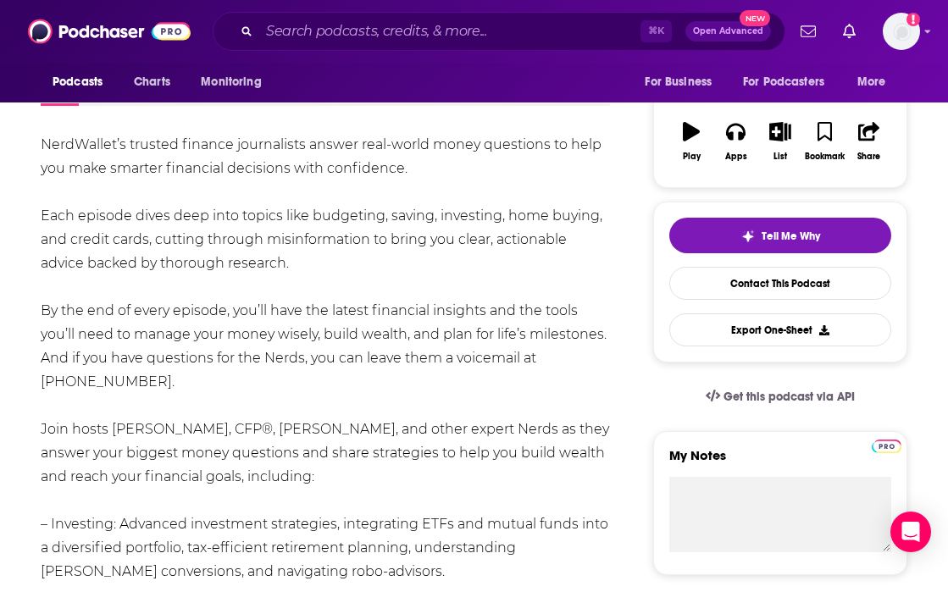
scroll to position [401, 0]
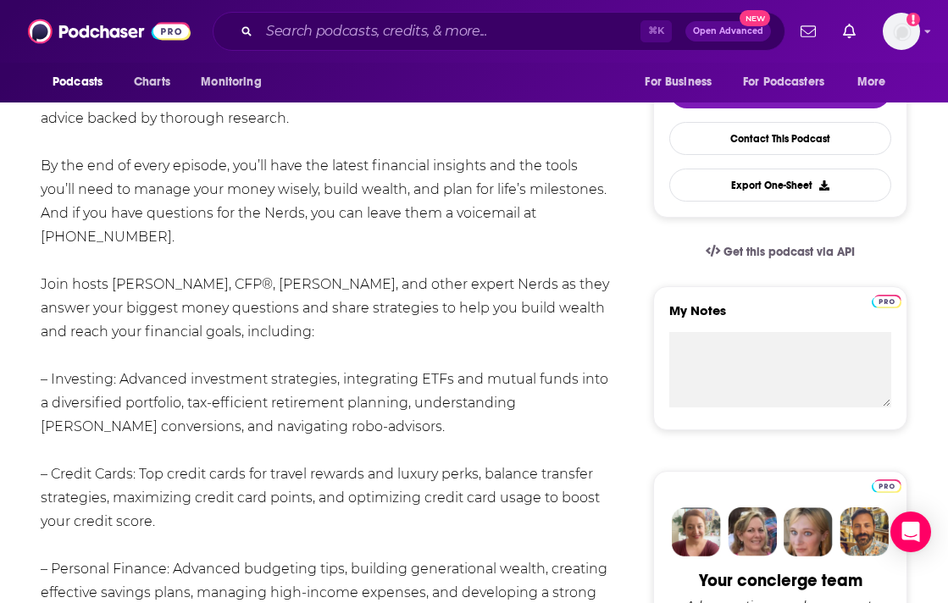
drag, startPoint x: 31, startPoint y: 280, endPoint x: 349, endPoint y: 329, distance: 321.3
copy div "Join hosts [PERSON_NAME], CFP®, [PERSON_NAME], and other expert Nerds as they a…"
